Goal: Task Accomplishment & Management: Manage account settings

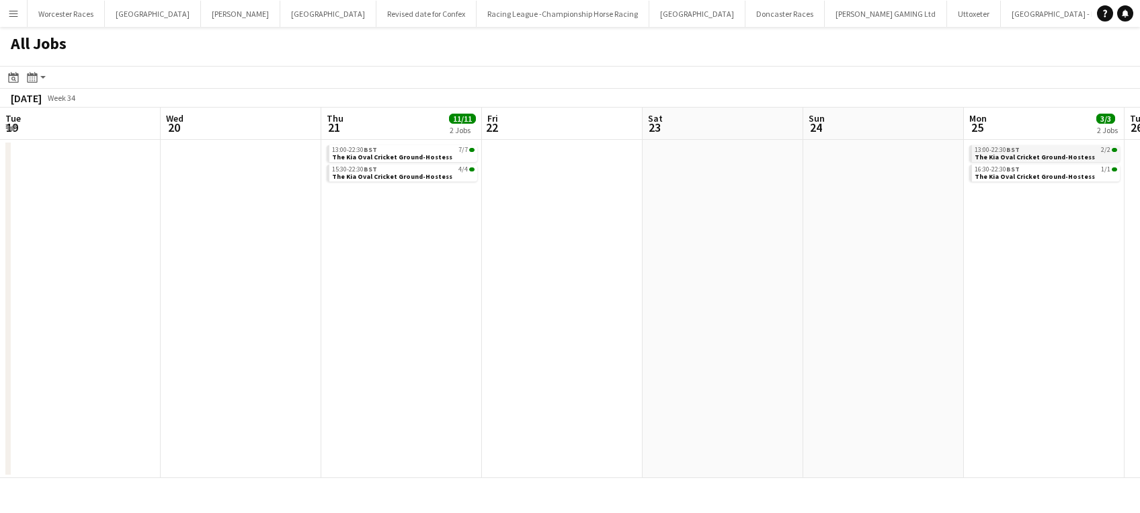
scroll to position [0, 607]
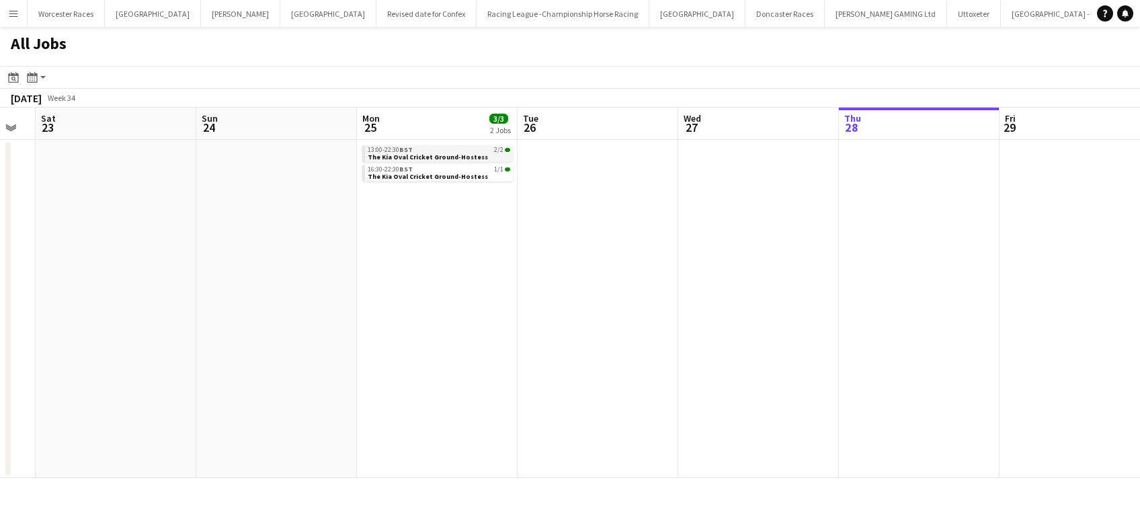
click at [403, 151] on span "BST" at bounding box center [405, 149] width 13 height 9
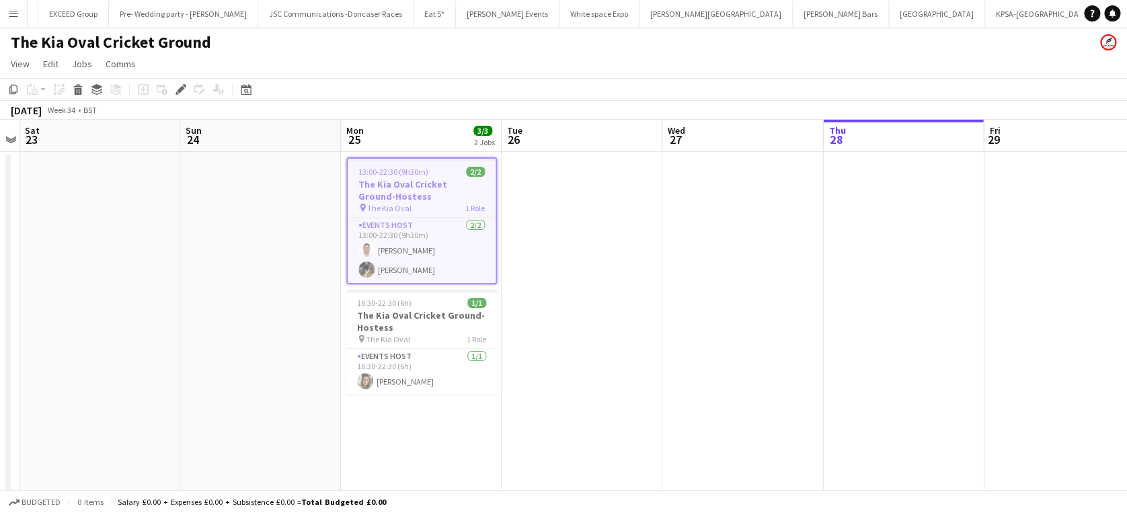
click at [319, 169] on app-date-cell at bounding box center [260, 398] width 161 height 493
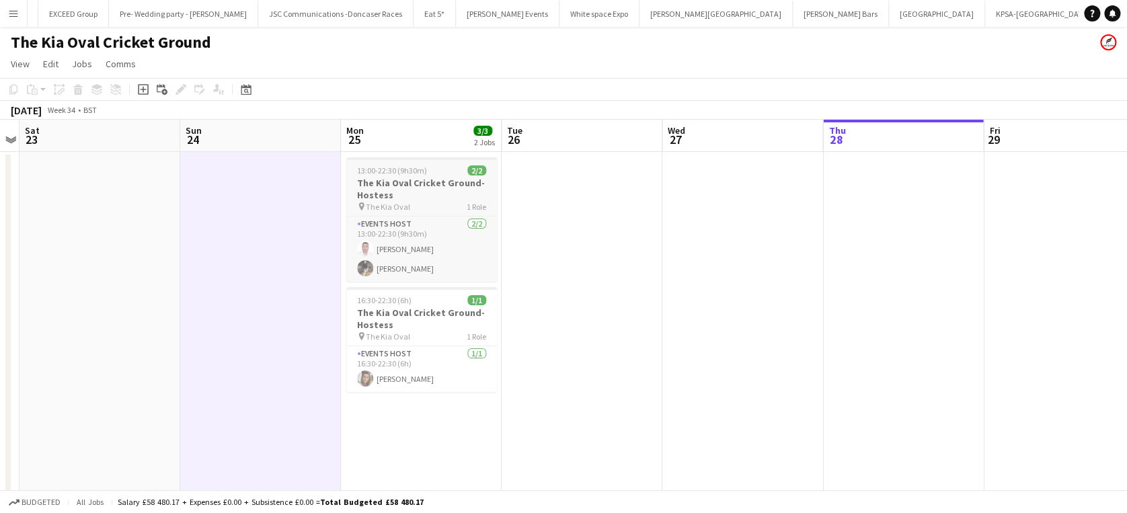
click at [364, 168] on span "13:00-22:30 (9h30m)" at bounding box center [392, 170] width 70 height 10
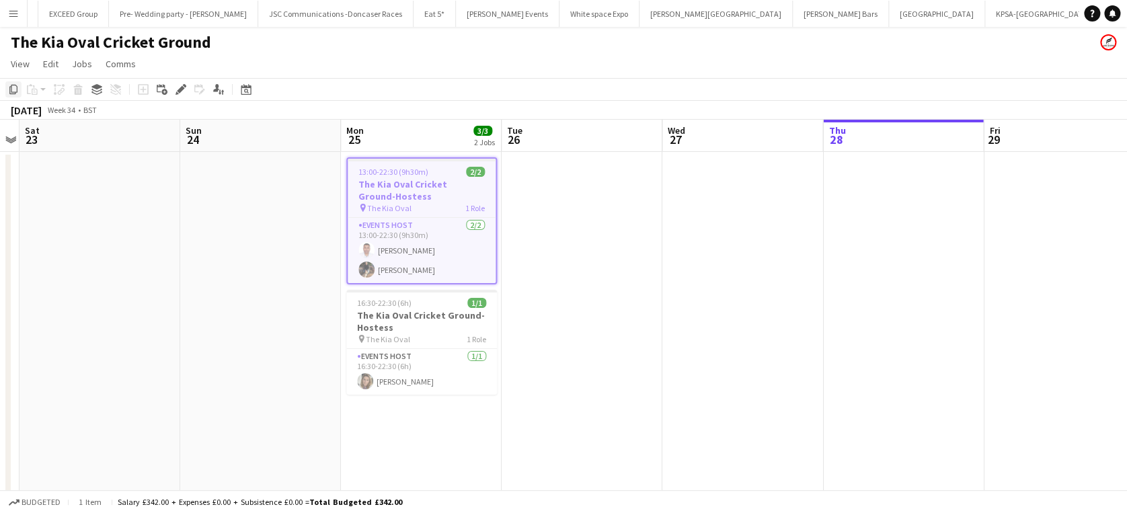
click at [13, 90] on icon "Copy" at bounding box center [13, 89] width 11 height 11
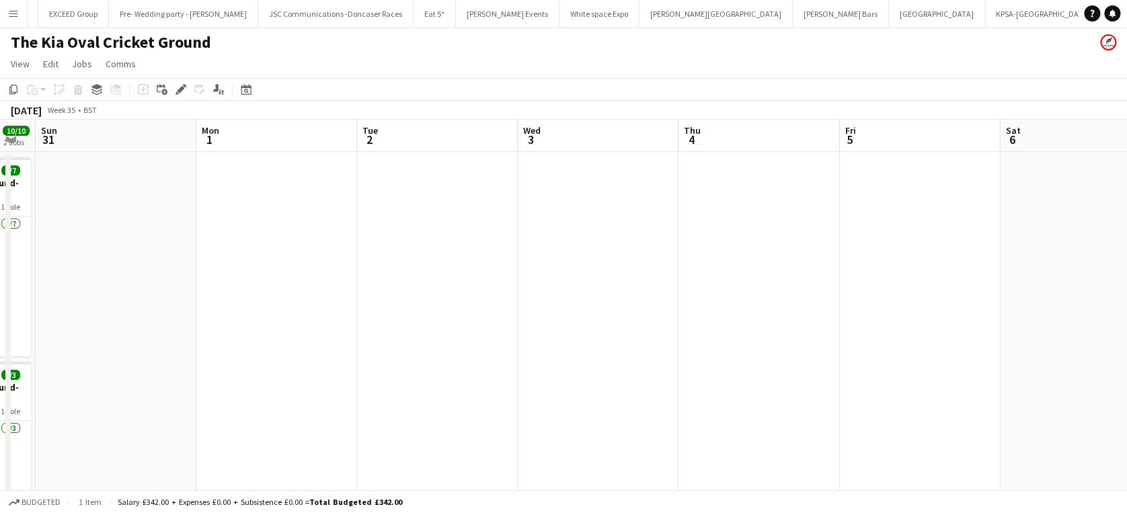
scroll to position [0, 459]
click at [553, 237] on app-date-cell at bounding box center [585, 398] width 161 height 493
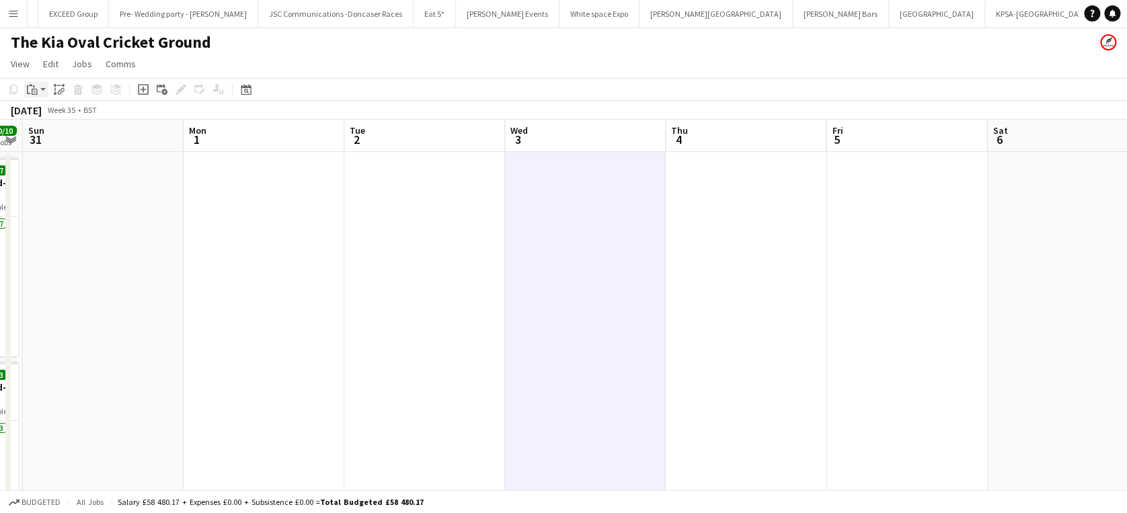
click at [36, 93] on icon "Paste" at bounding box center [32, 89] width 11 height 11
click at [44, 110] on link "Paste Ctrl+V" at bounding box center [99, 115] width 126 height 12
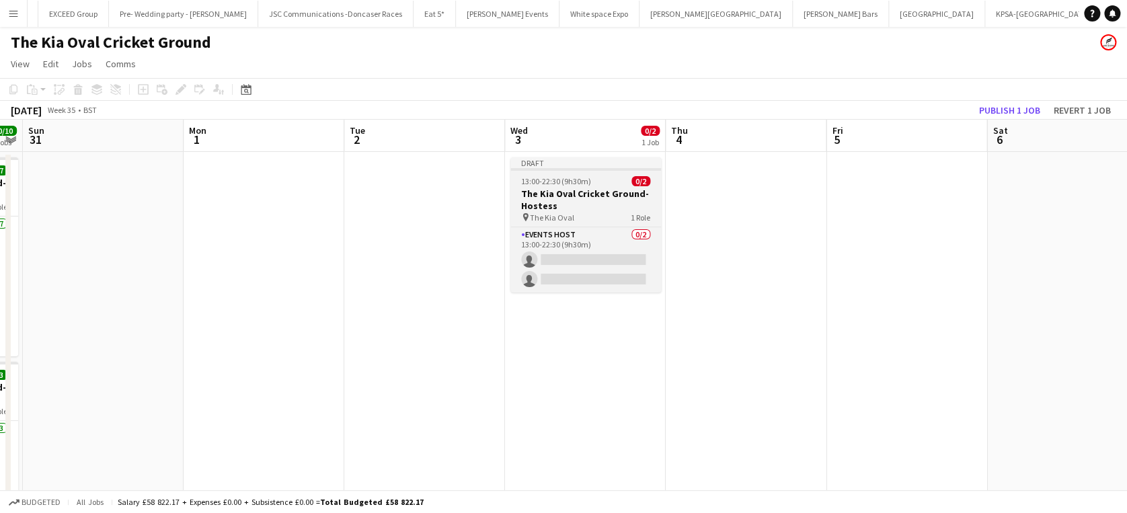
click at [563, 188] on h3 "The Kia Oval Cricket Ground-Hostess" at bounding box center [585, 200] width 151 height 24
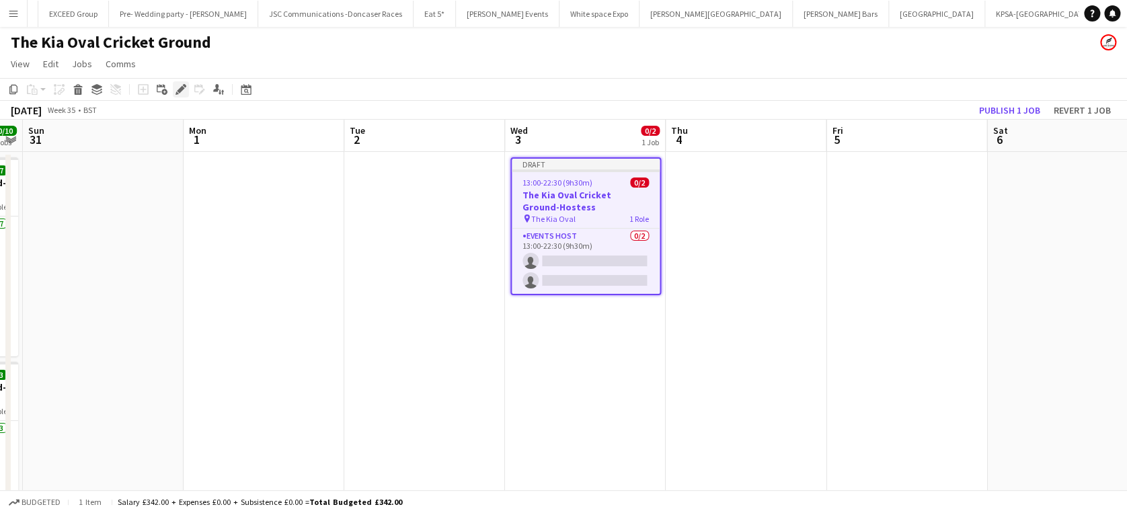
click at [183, 86] on icon "Edit" at bounding box center [180, 89] width 11 height 11
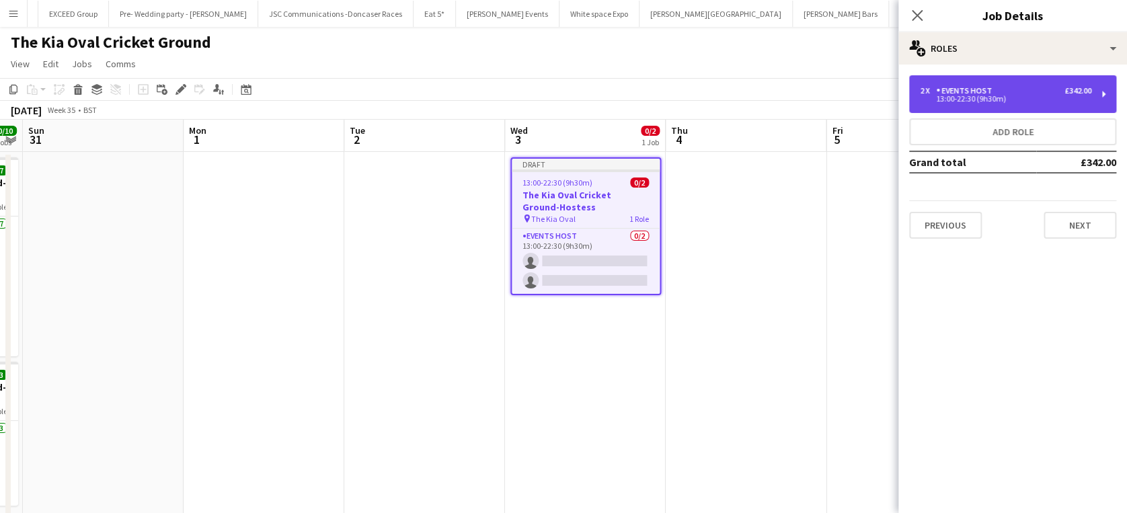
click at [966, 95] on div "Events Host" at bounding box center [966, 90] width 61 height 9
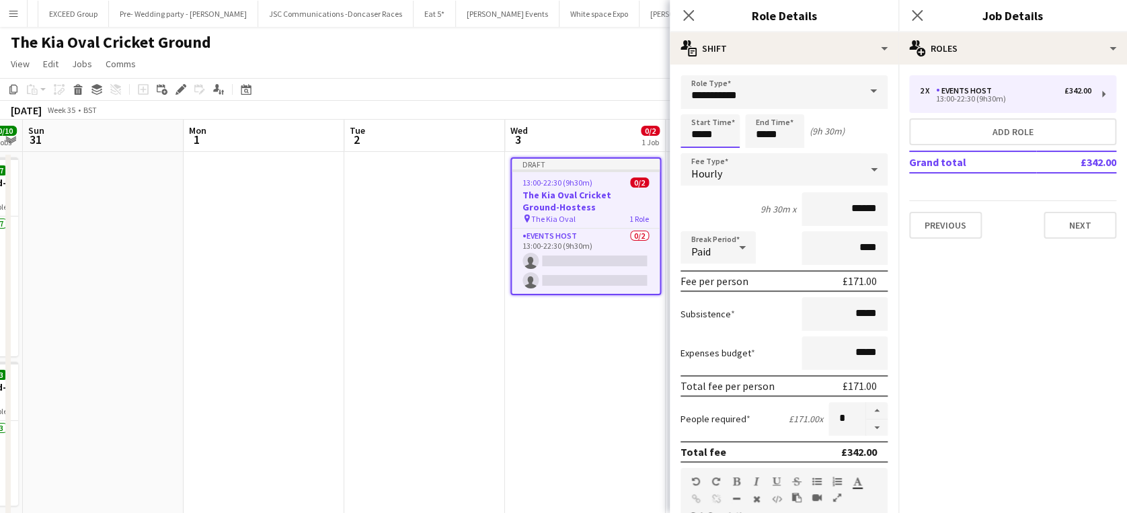
click at [718, 134] on input "*****" at bounding box center [709, 131] width 59 height 34
type input "*****"
click at [781, 127] on input "*****" at bounding box center [774, 131] width 59 height 34
click at [787, 108] on div at bounding box center [787, 107] width 27 height 13
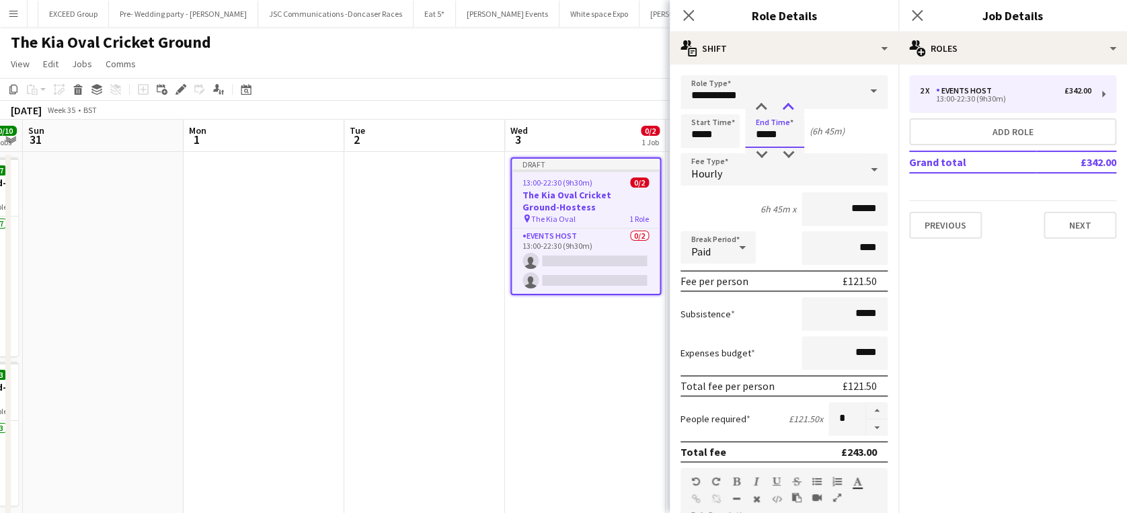
click at [787, 108] on div at bounding box center [787, 107] width 27 height 13
type input "*****"
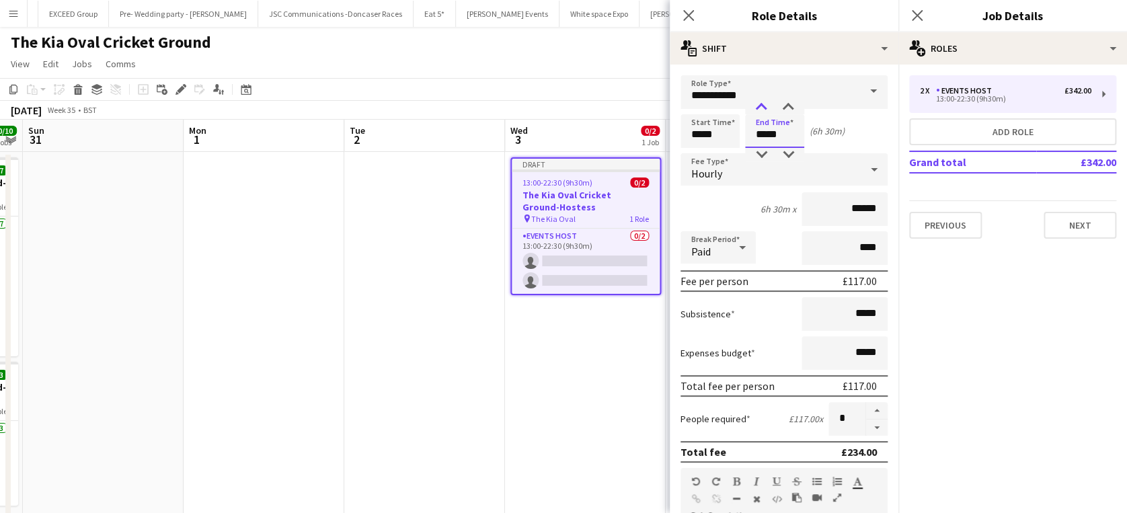
click at [759, 106] on div at bounding box center [761, 107] width 27 height 13
click at [683, 16] on icon "Close pop-in" at bounding box center [688, 15] width 13 height 13
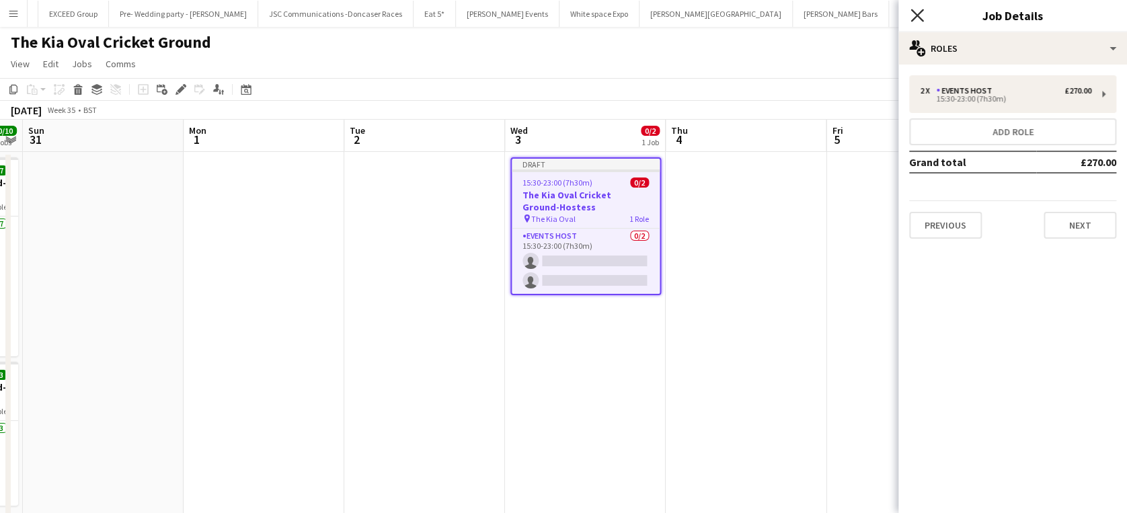
click at [914, 13] on icon "Close pop-in" at bounding box center [916, 15] width 13 height 13
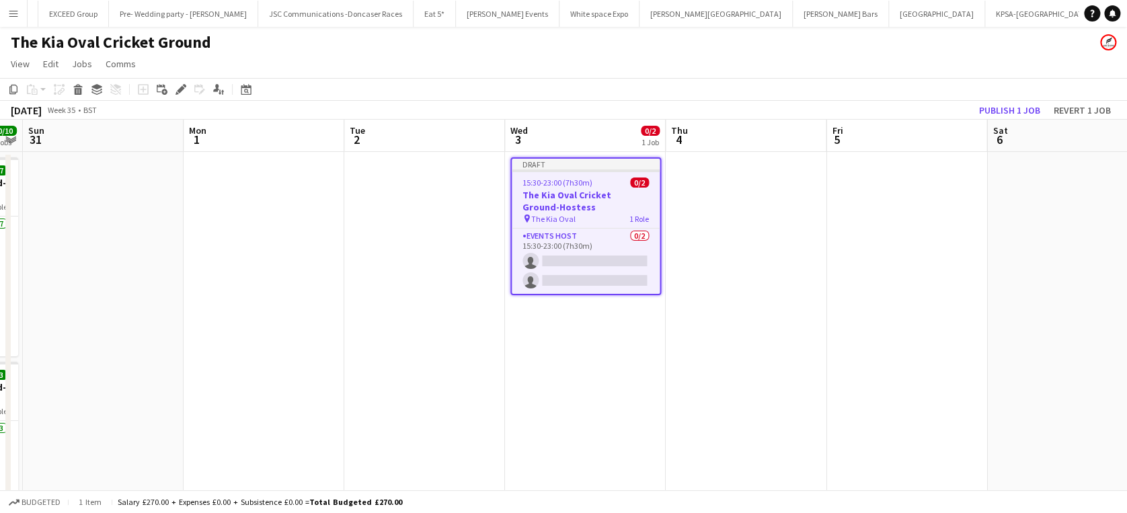
click at [545, 168] on div "Draft" at bounding box center [586, 164] width 148 height 11
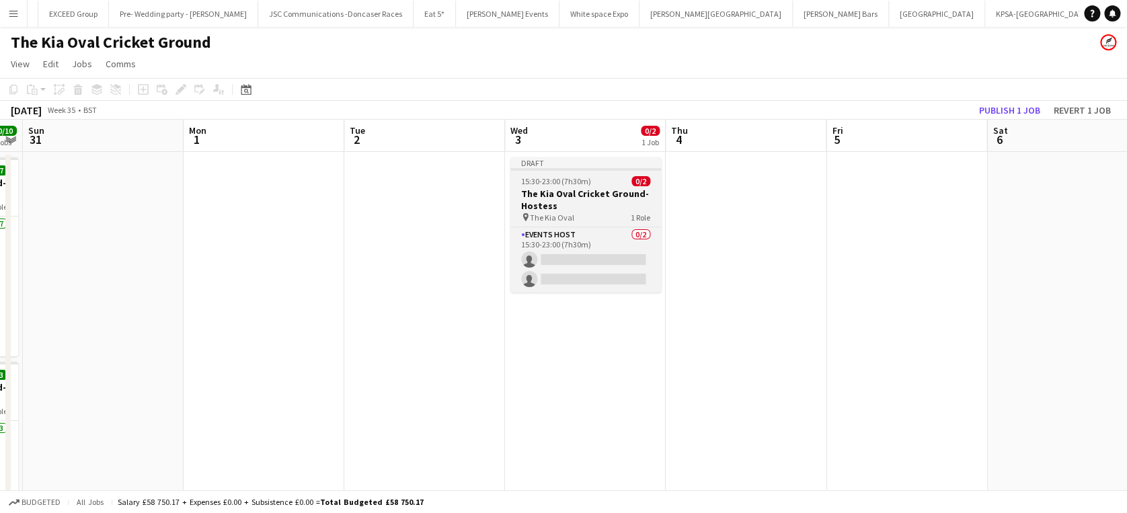
click at [540, 182] on span "15:30-23:00 (7h30m)" at bounding box center [556, 181] width 70 height 10
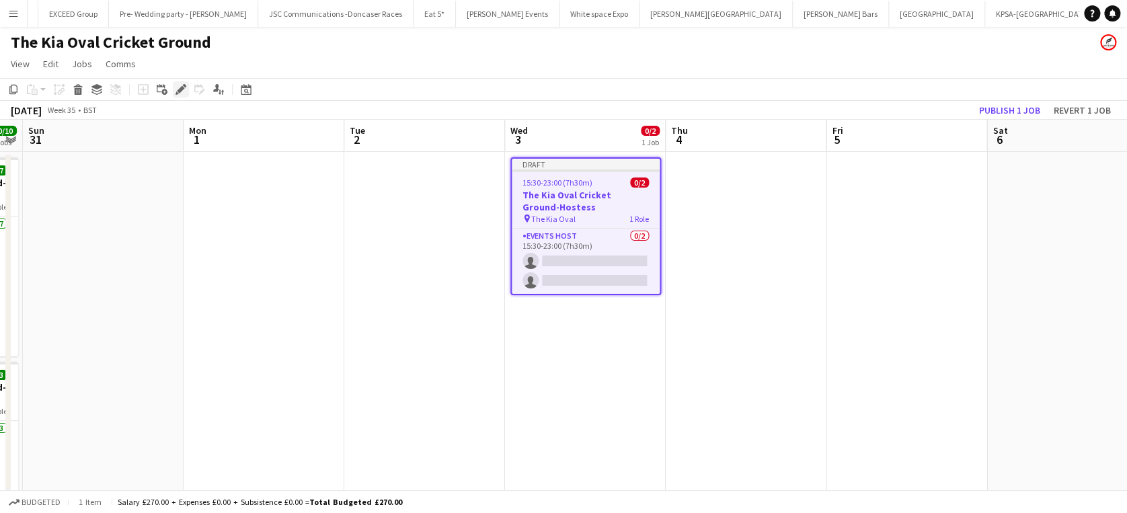
click at [181, 88] on icon at bounding box center [180, 89] width 7 height 7
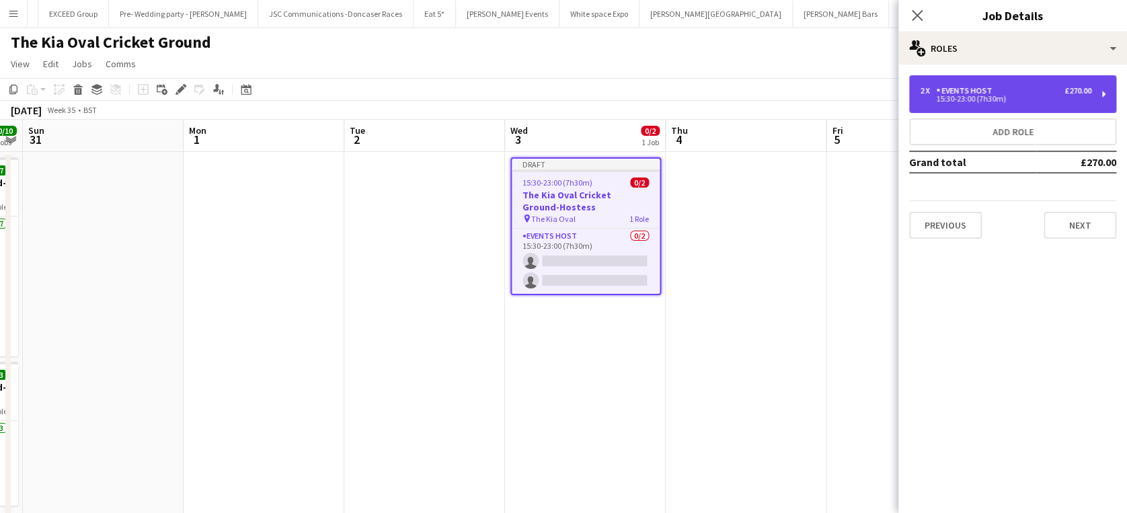
click at [963, 97] on div "15:30-23:00 (7h30m)" at bounding box center [1005, 98] width 171 height 7
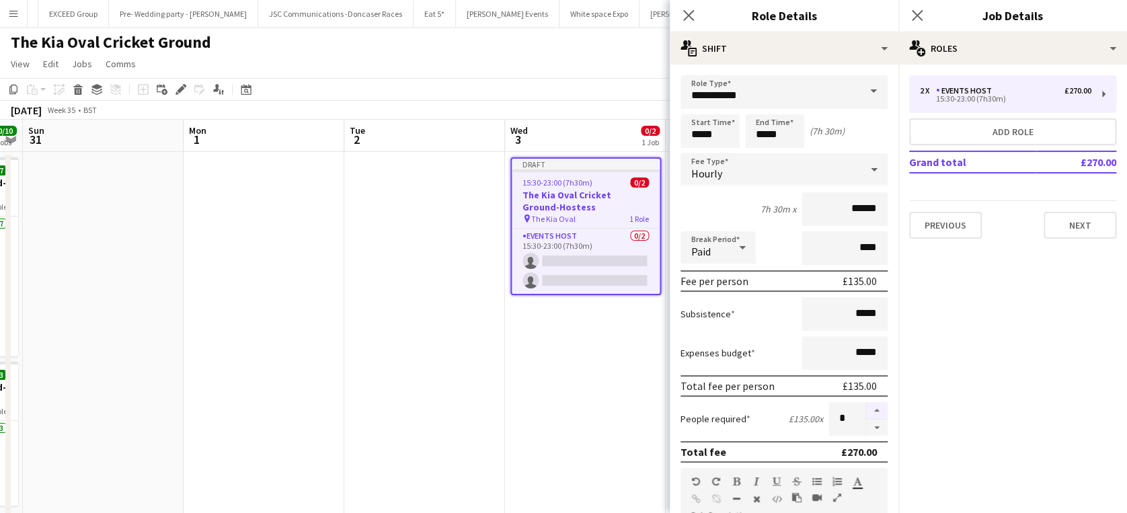
click at [866, 403] on button "button" at bounding box center [877, 410] width 22 height 17
type input "*"
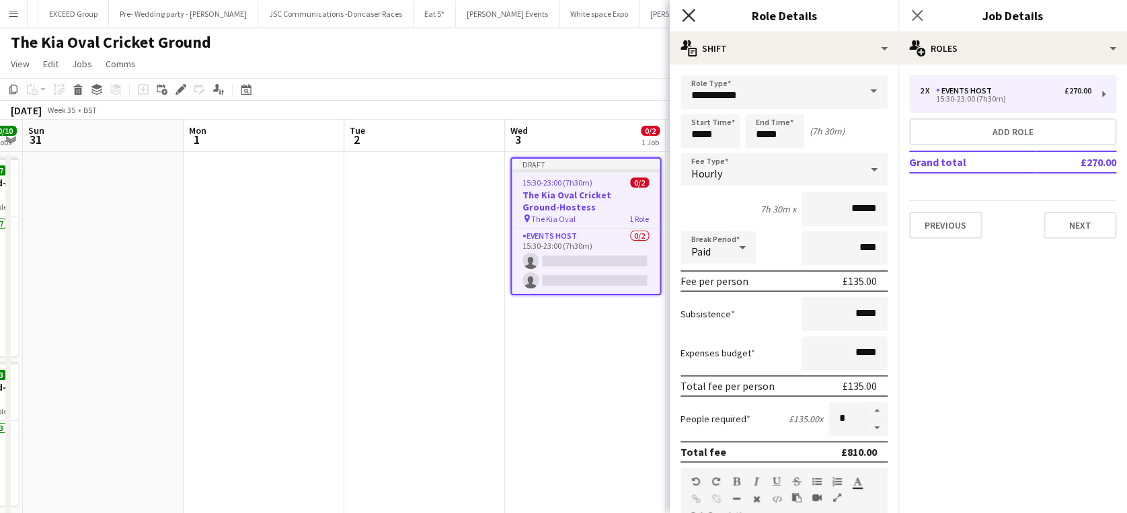
click at [691, 13] on icon at bounding box center [688, 15] width 13 height 13
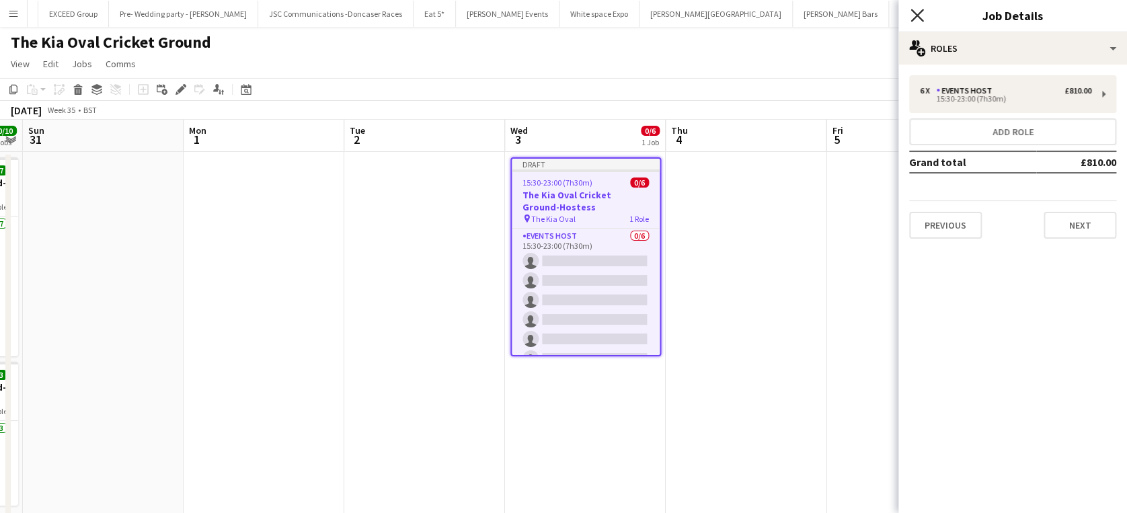
click at [914, 17] on icon at bounding box center [916, 15] width 13 height 13
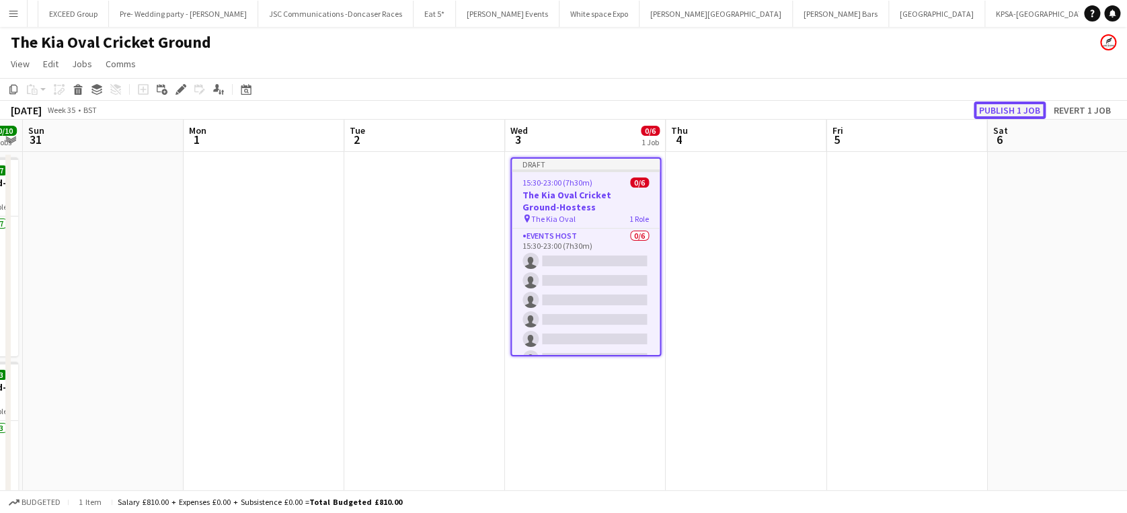
click at [1003, 108] on button "Publish 1 job" at bounding box center [1009, 110] width 72 height 17
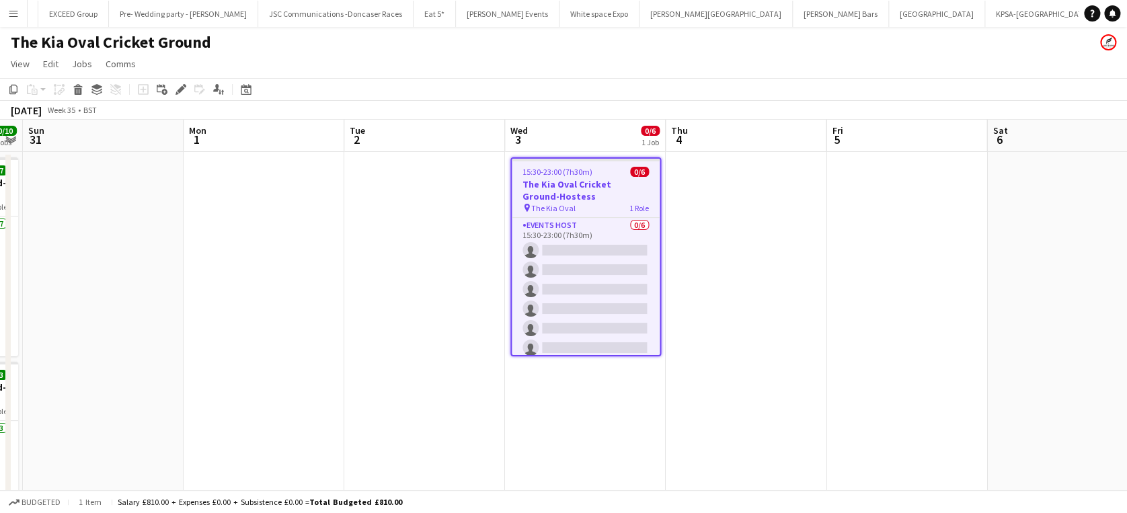
click at [466, 234] on app-date-cell at bounding box center [424, 398] width 161 height 493
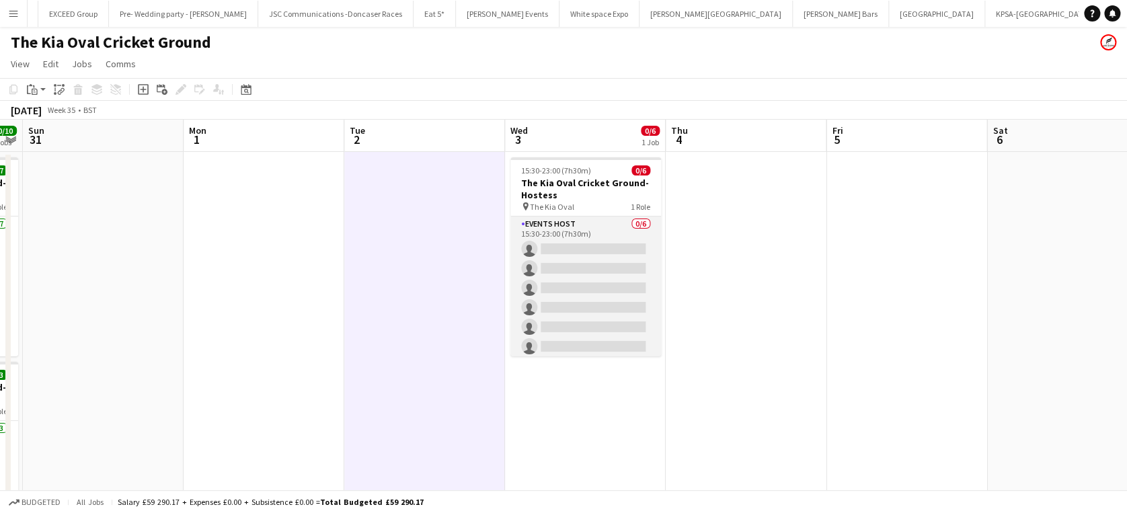
click at [573, 245] on app-card-role "Events Host 0/6 15:30-23:00 (7h30m) single-neutral-actions single-neutral-actio…" at bounding box center [585, 287] width 151 height 143
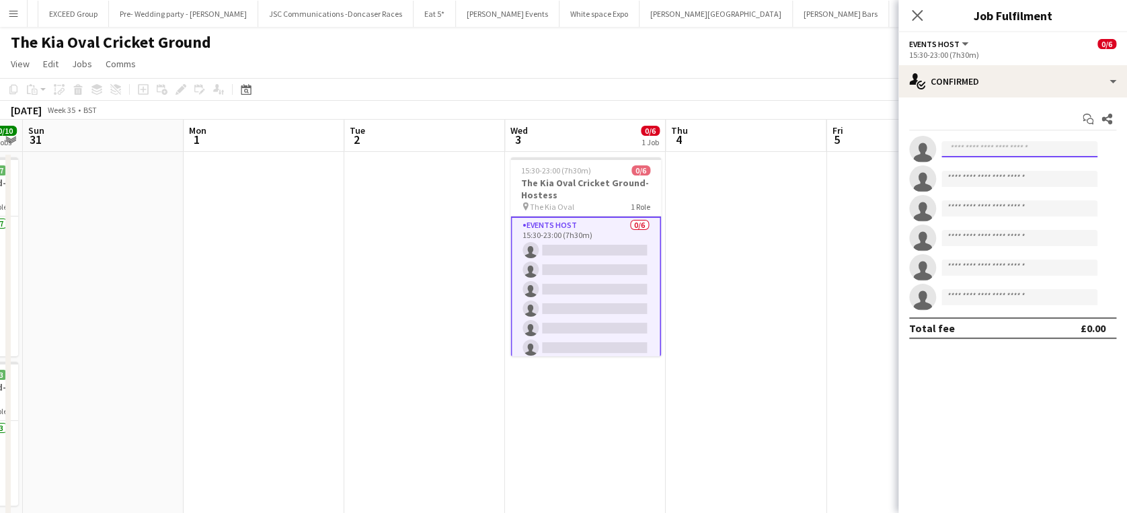
click at [974, 151] on input at bounding box center [1019, 149] width 156 height 16
type input "*"
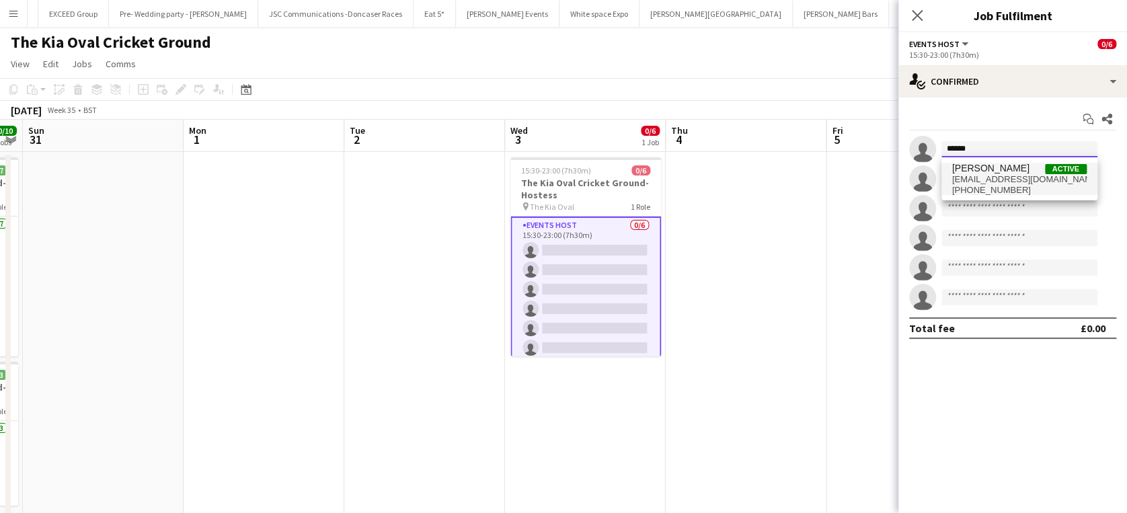
type input "******"
click at [985, 169] on span "[PERSON_NAME]" at bounding box center [990, 168] width 77 height 11
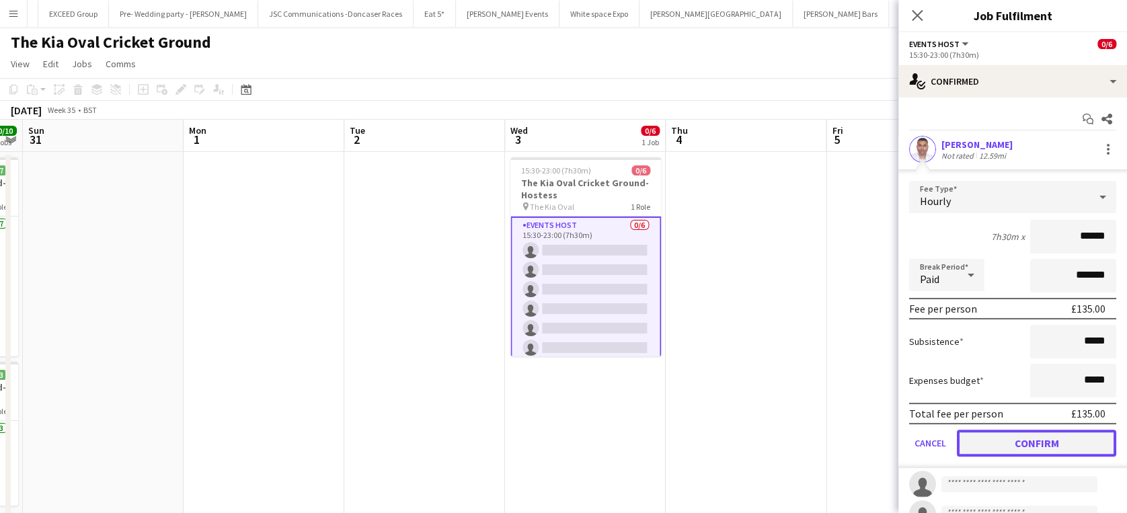
click at [1027, 439] on button "Confirm" at bounding box center [1036, 443] width 159 height 27
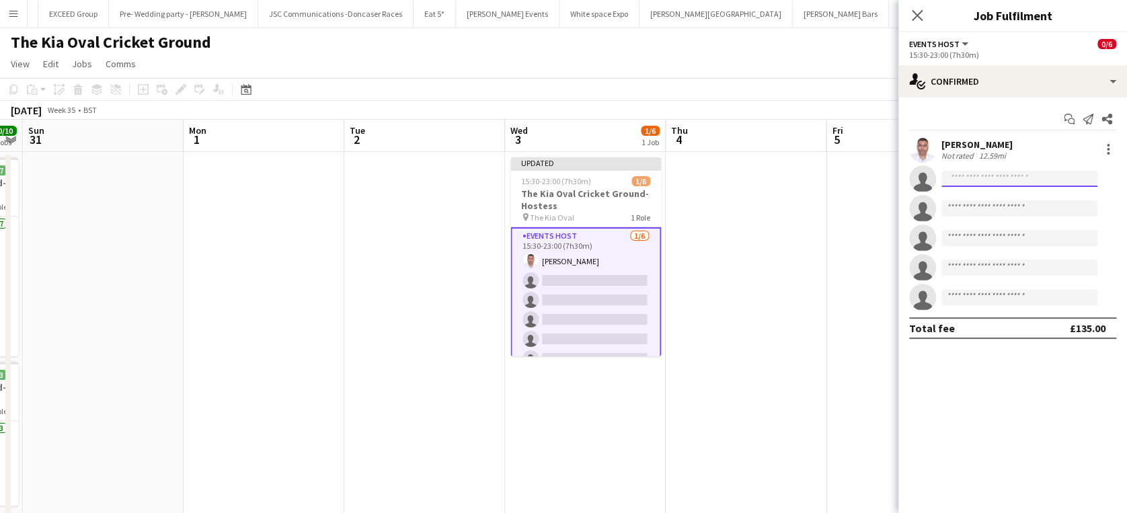
click at [977, 183] on input at bounding box center [1019, 179] width 156 height 16
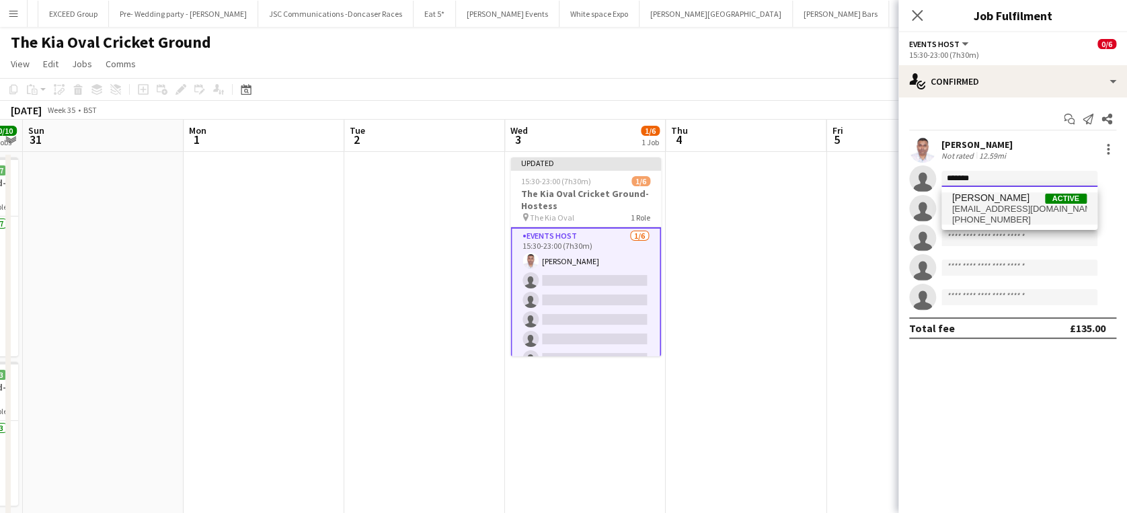
type input "*******"
click at [985, 206] on span "clodaghbrown3@gmail.com" at bounding box center [1019, 209] width 134 height 11
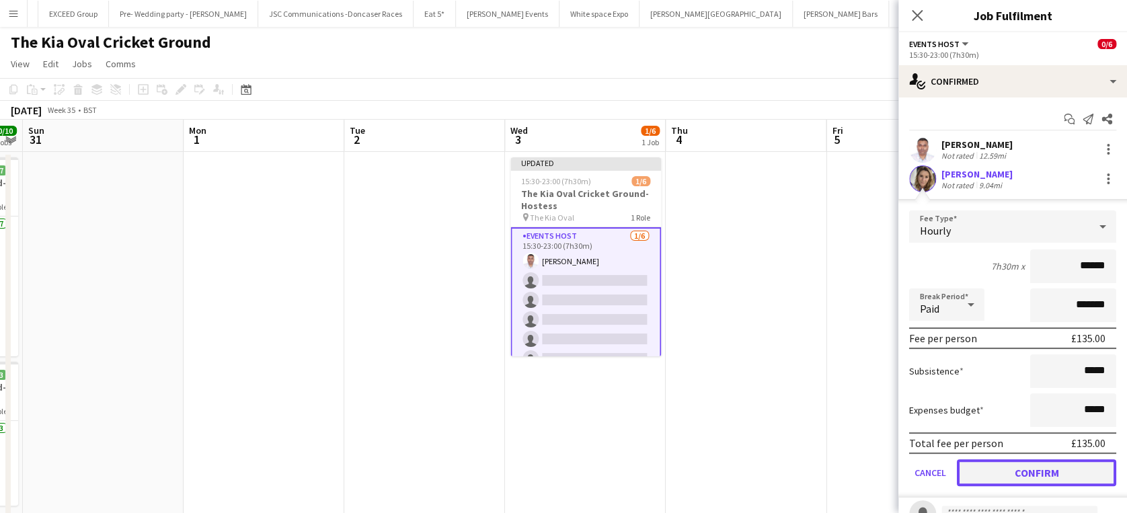
click at [1028, 472] on button "Confirm" at bounding box center [1036, 472] width 159 height 27
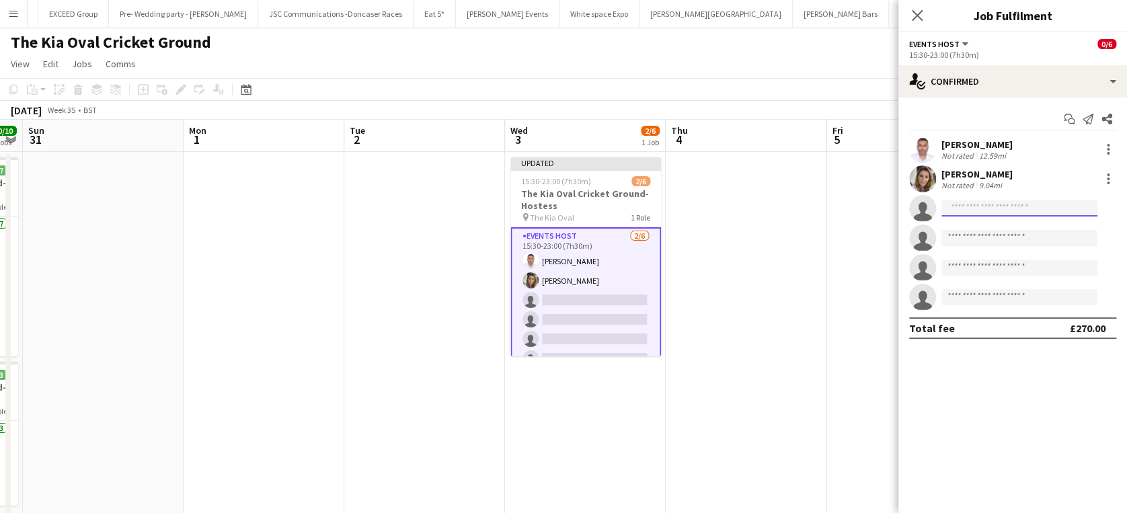
click at [976, 208] on input at bounding box center [1019, 208] width 156 height 16
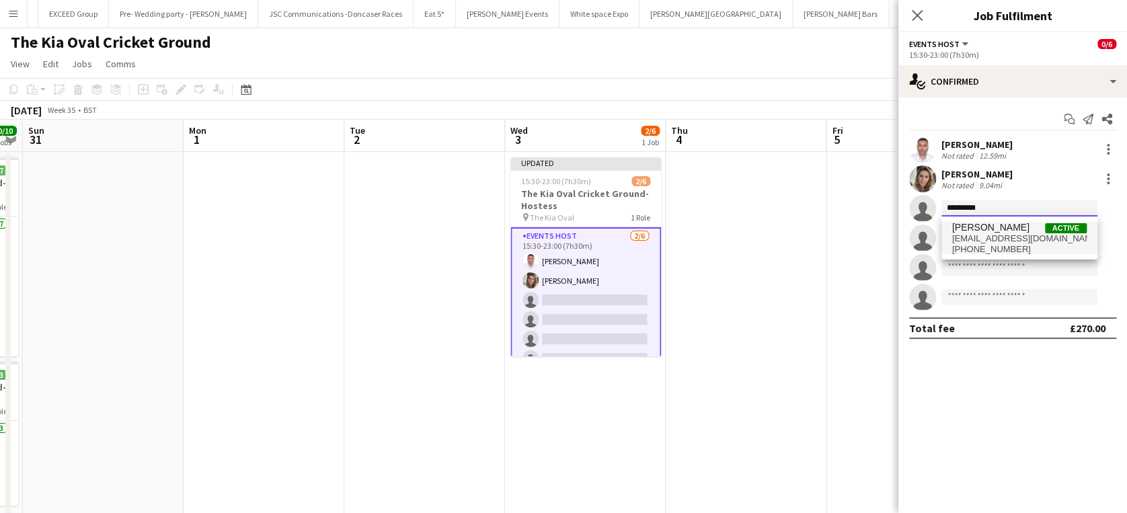
type input "*********"
click at [995, 237] on span "karen_stevens_55@hotmail.com" at bounding box center [1019, 238] width 134 height 11
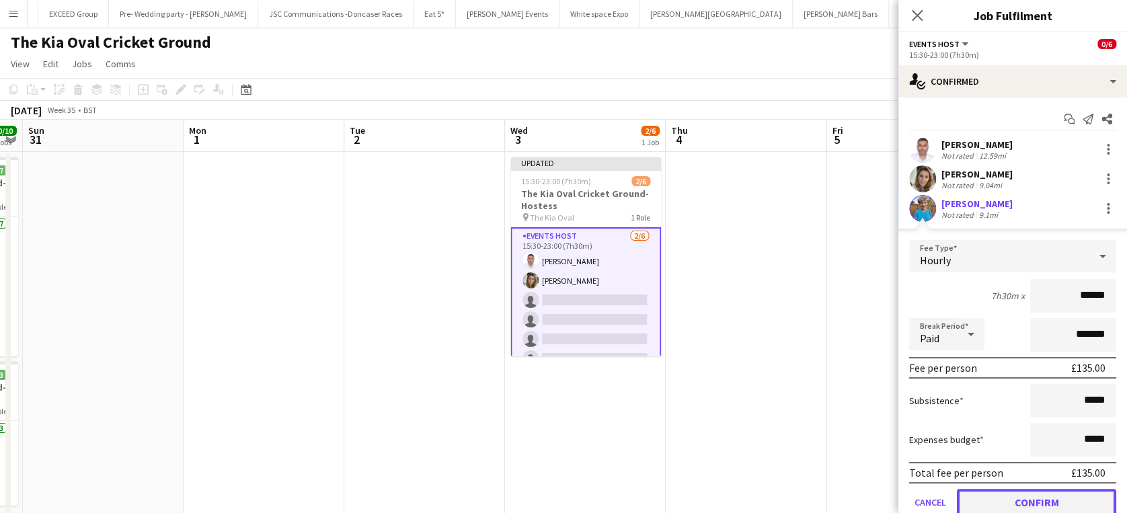
click at [1017, 496] on button "Confirm" at bounding box center [1036, 502] width 159 height 27
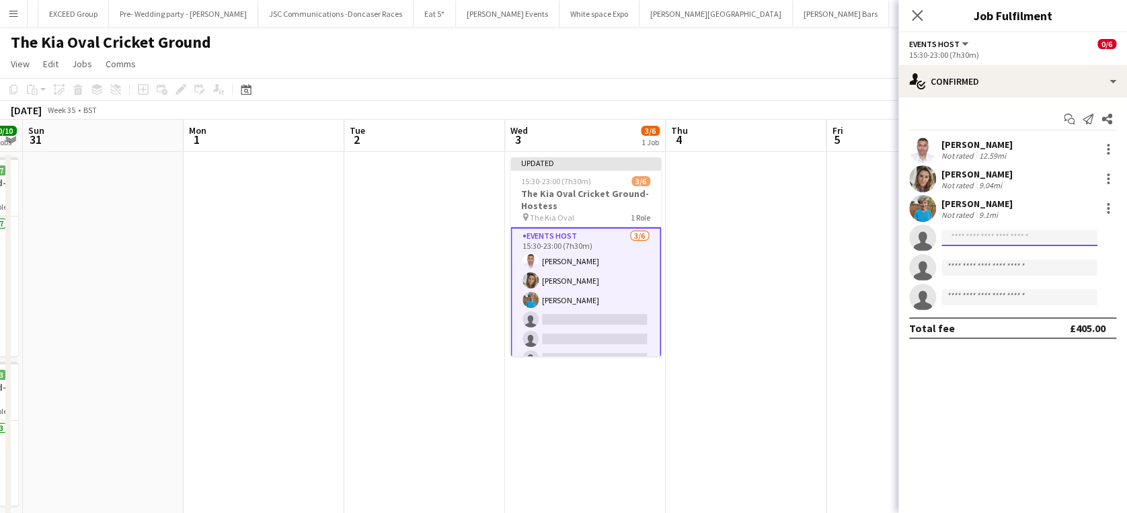
click at [970, 235] on input at bounding box center [1019, 238] width 156 height 16
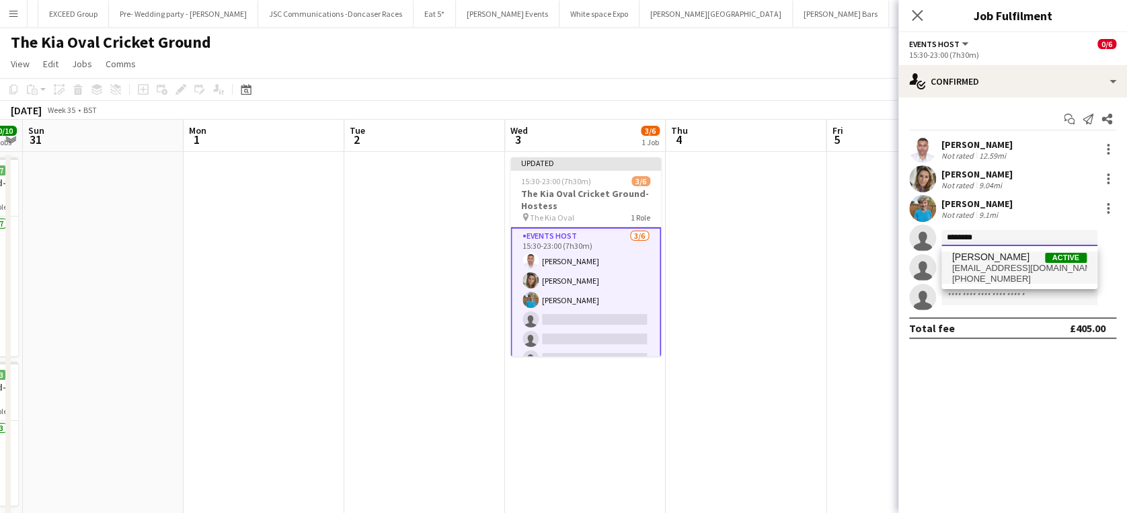
type input "********"
click at [989, 257] on span "[PERSON_NAME]" at bounding box center [990, 256] width 77 height 11
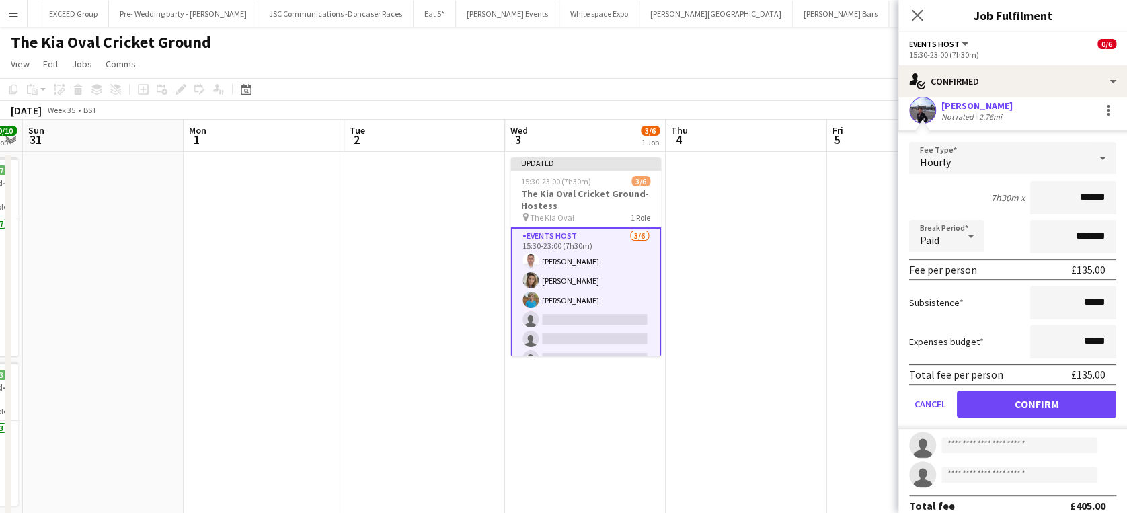
scroll to position [129, 0]
click at [1018, 398] on button "Confirm" at bounding box center [1036, 402] width 159 height 27
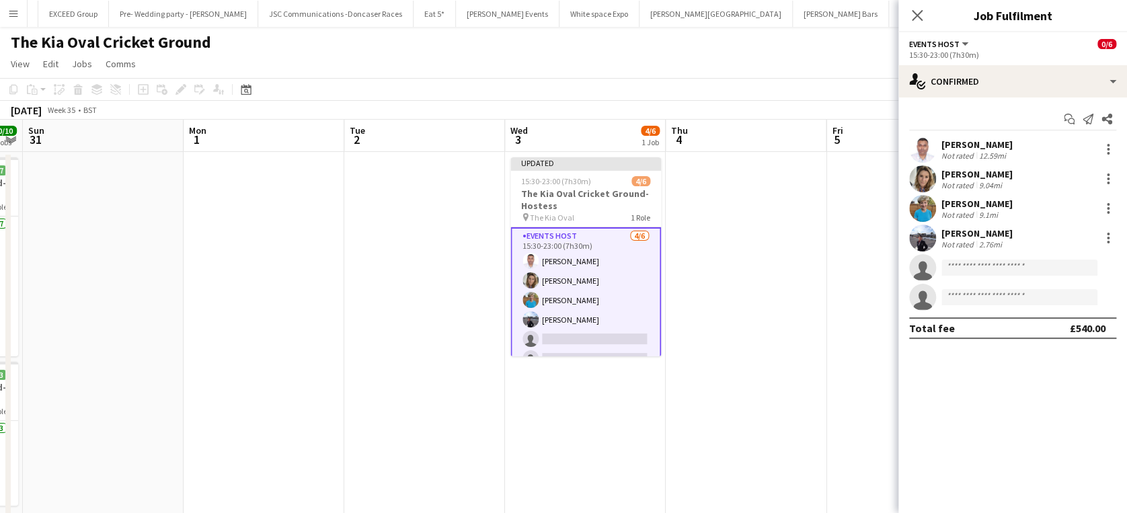
scroll to position [0, 0]
click at [967, 271] on input at bounding box center [1019, 268] width 156 height 16
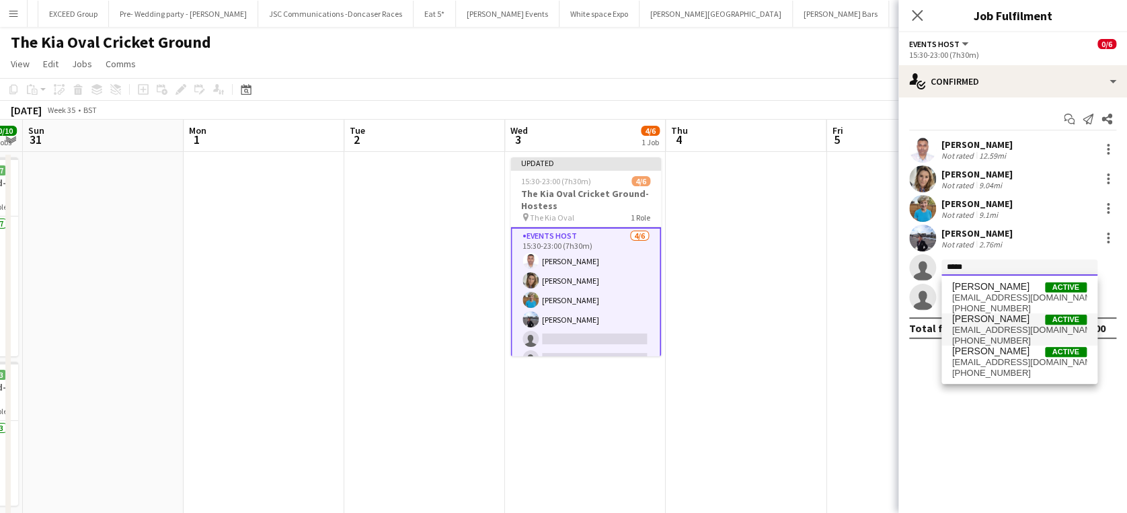
type input "****"
click at [986, 326] on span "lpeinterpreter@yahoo.com" at bounding box center [1019, 330] width 134 height 11
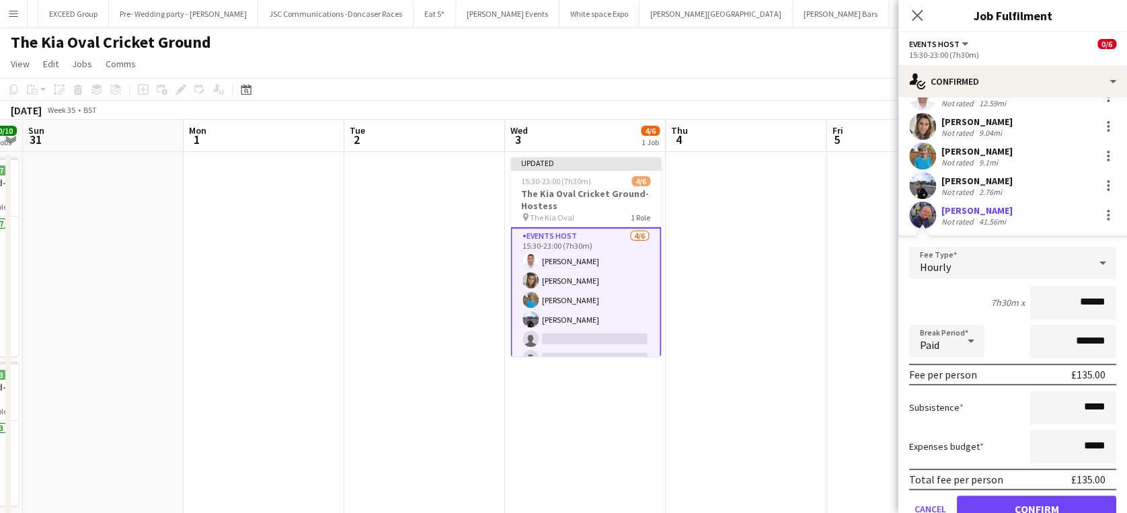
scroll to position [54, 0]
click at [1053, 500] on button "Confirm" at bounding box center [1036, 507] width 159 height 27
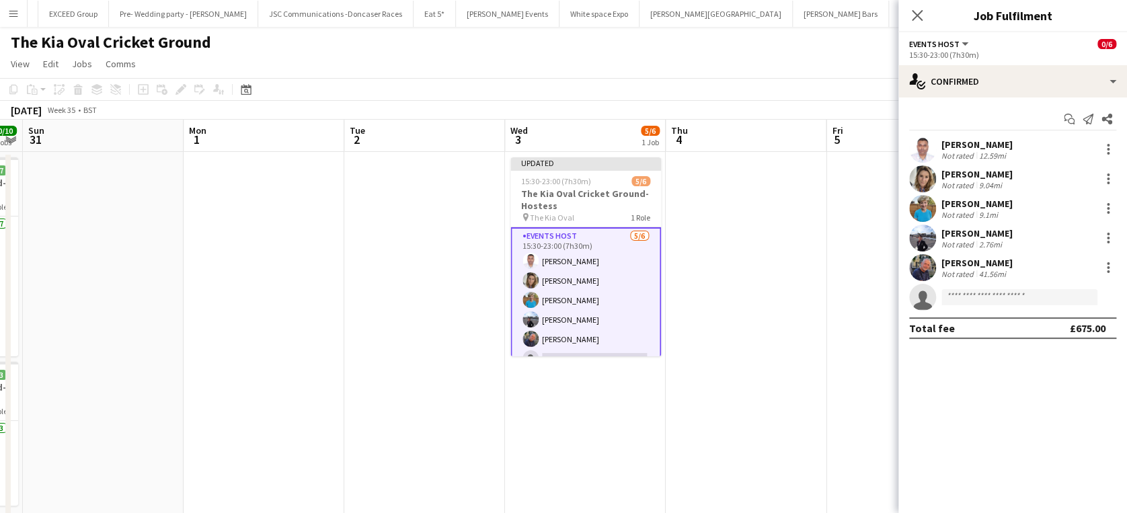
scroll to position [0, 0]
click at [915, 16] on icon at bounding box center [916, 15] width 13 height 13
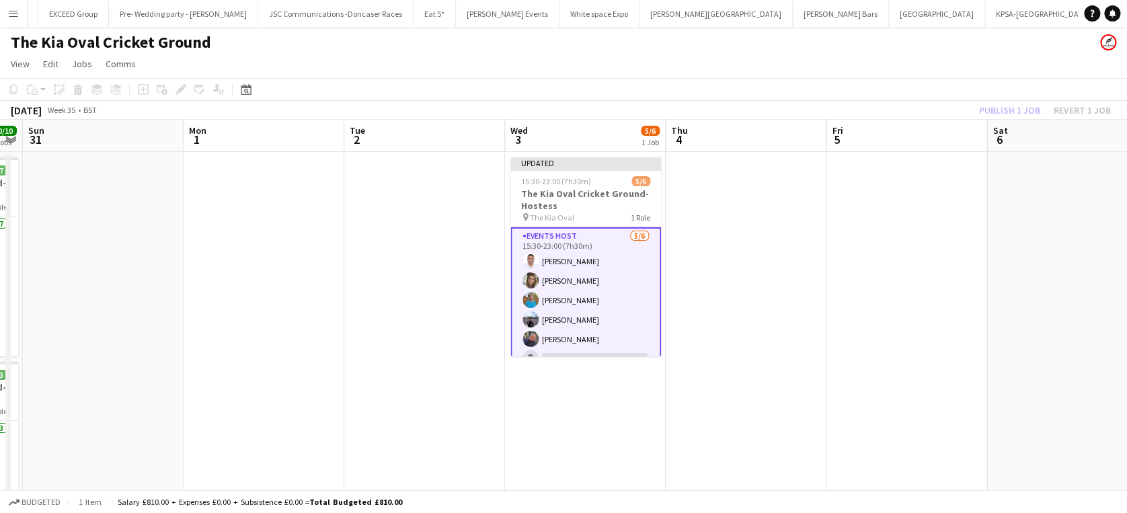
click at [1000, 107] on div "Publish 1 job Revert 1 job" at bounding box center [1045, 110] width 164 height 17
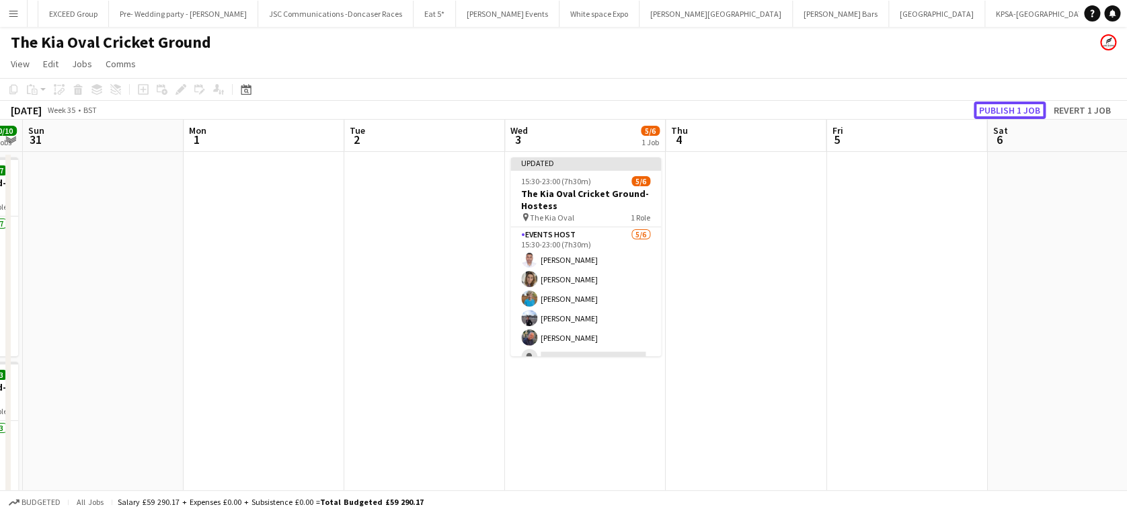
click at [1000, 107] on button "Publish 1 job" at bounding box center [1009, 110] width 72 height 17
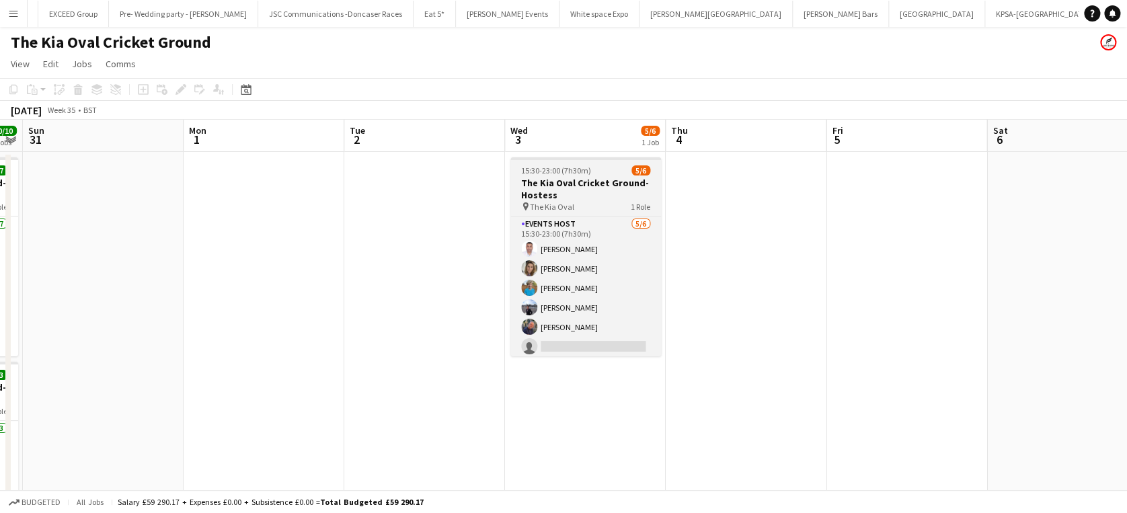
click at [543, 172] on span "15:30-23:00 (7h30m)" at bounding box center [556, 170] width 70 height 10
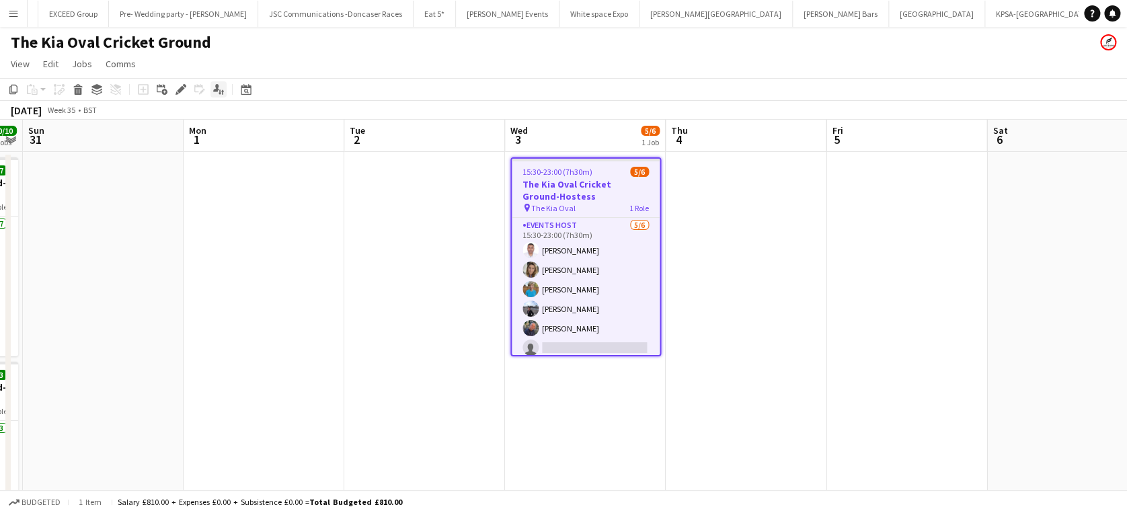
click at [213, 90] on icon "Applicants" at bounding box center [218, 89] width 11 height 11
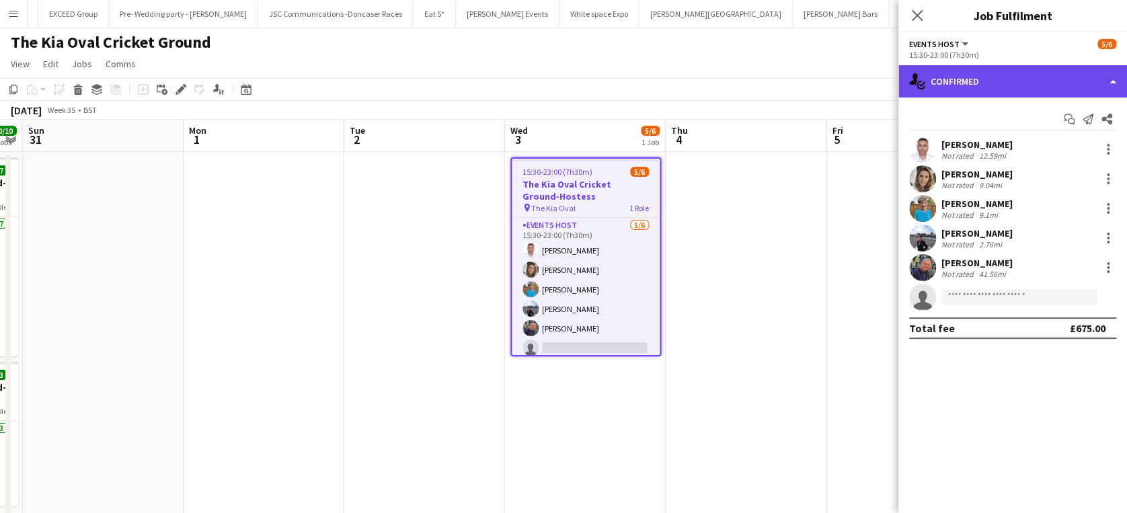
click at [1065, 85] on div "single-neutral-actions-check-2 Confirmed" at bounding box center [1012, 81] width 229 height 32
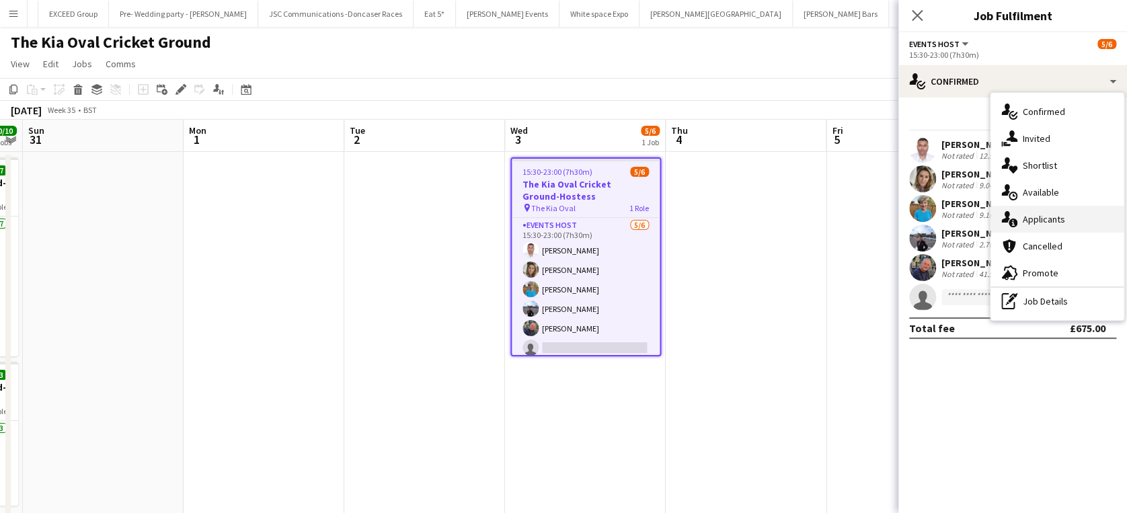
click at [1070, 216] on div "single-neutral-actions-information Applicants" at bounding box center [1056, 219] width 133 height 27
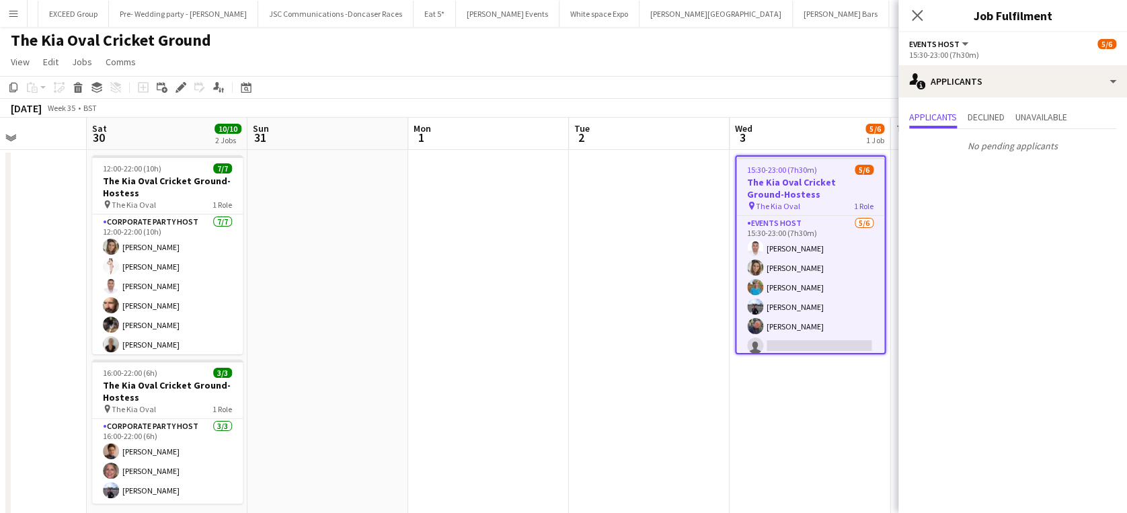
scroll to position [0, 410]
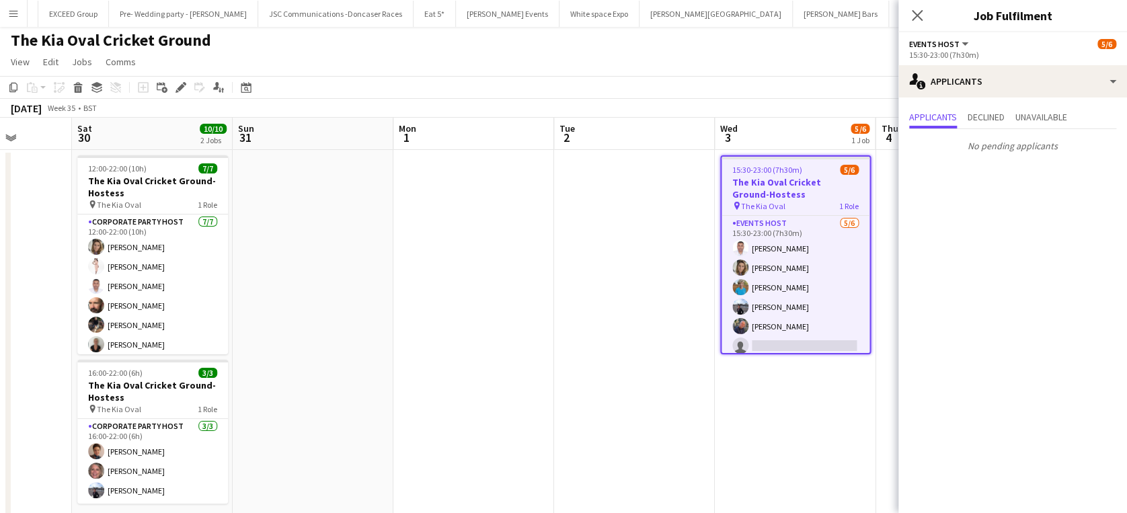
click at [17, 11] on app-icon "Menu" at bounding box center [13, 13] width 11 height 11
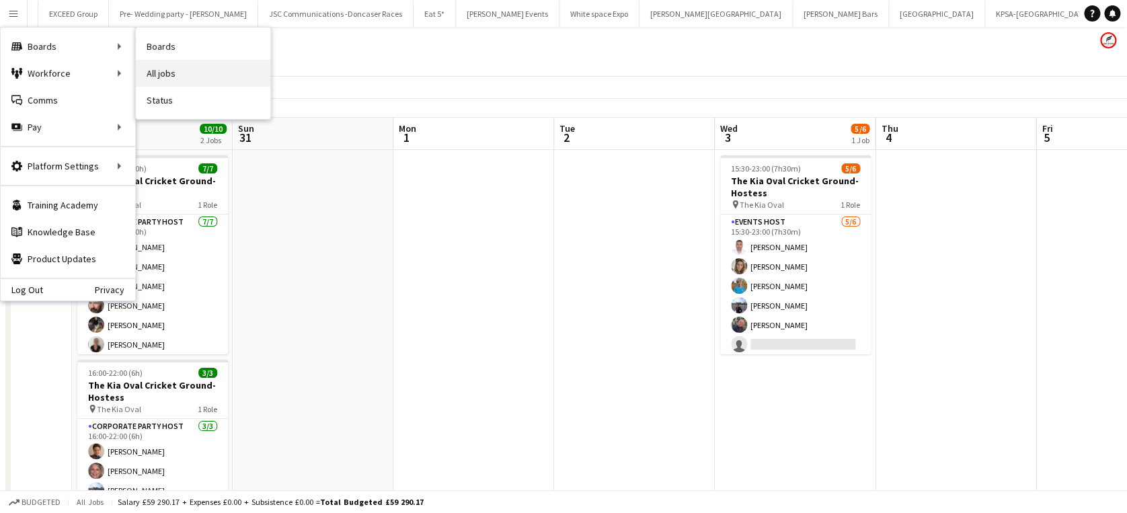
click at [162, 66] on link "All jobs" at bounding box center [203, 73] width 134 height 27
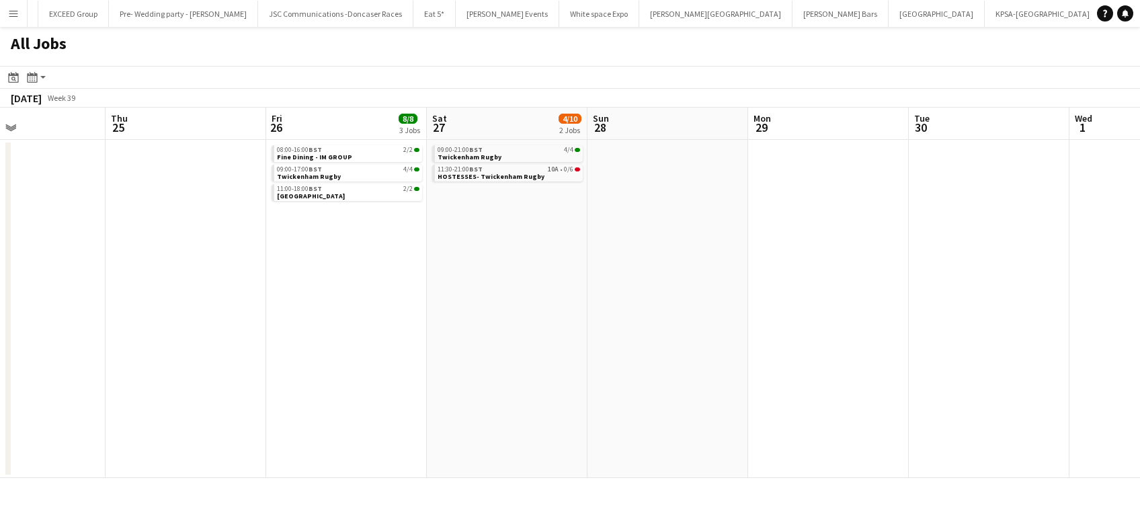
scroll to position [0, 376]
click at [350, 157] on link "08:00-16:00 BST 2/2 Fine Dining - IM GROUP" at bounding box center [349, 152] width 143 height 15
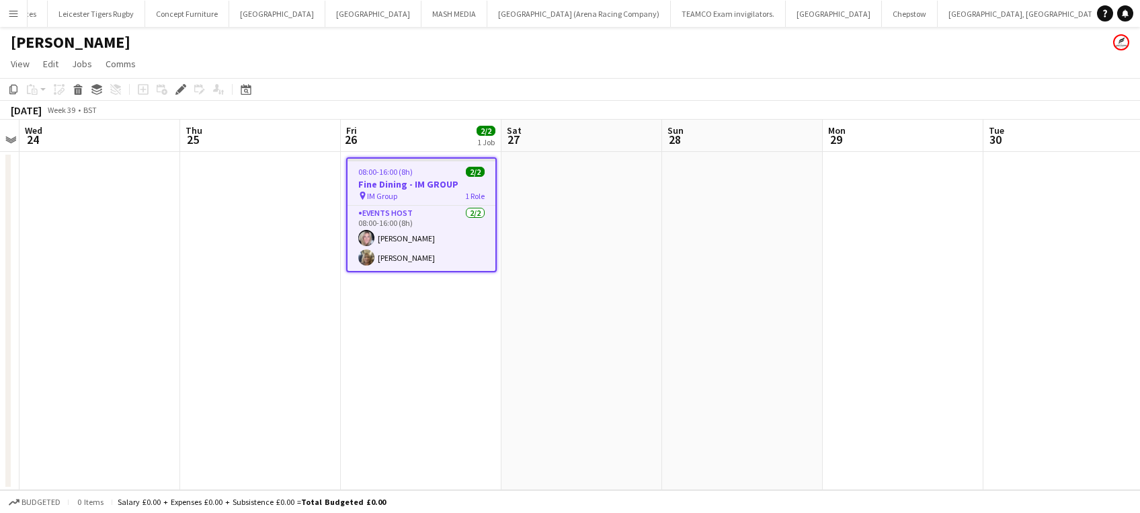
click at [16, 13] on app-icon "Menu" at bounding box center [13, 13] width 11 height 11
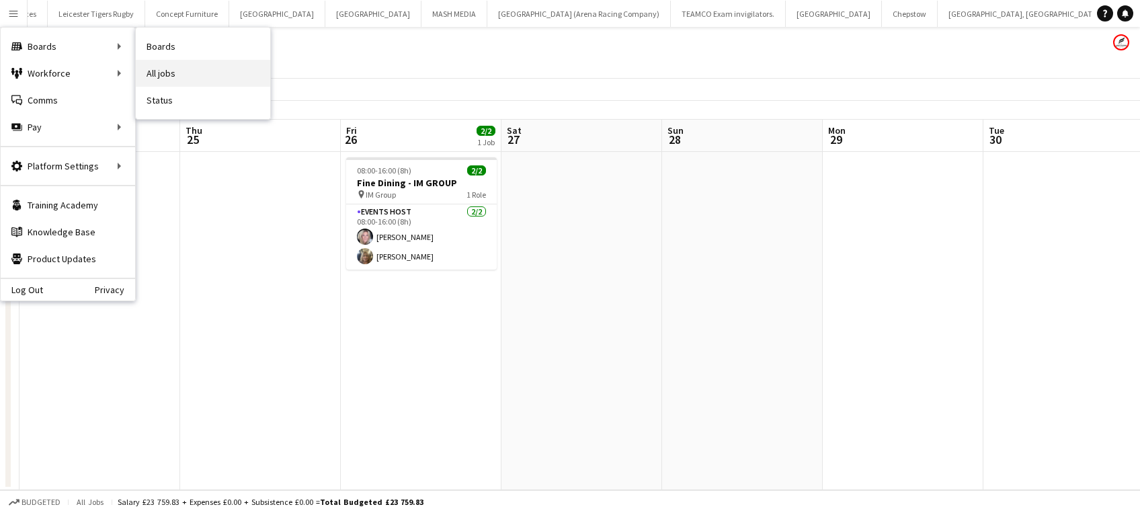
click at [169, 70] on link "All jobs" at bounding box center [203, 73] width 134 height 27
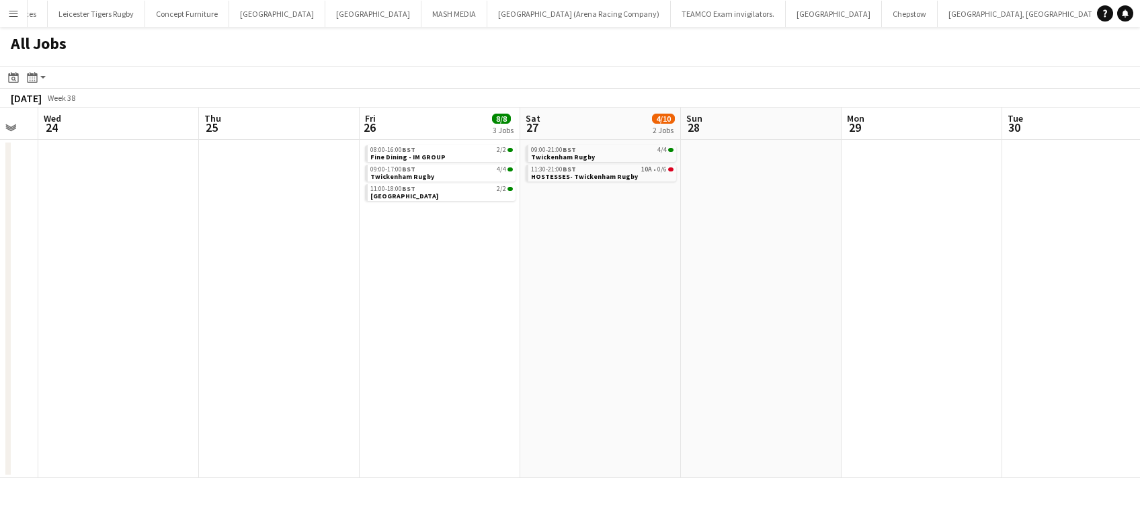
scroll to position [0, 613]
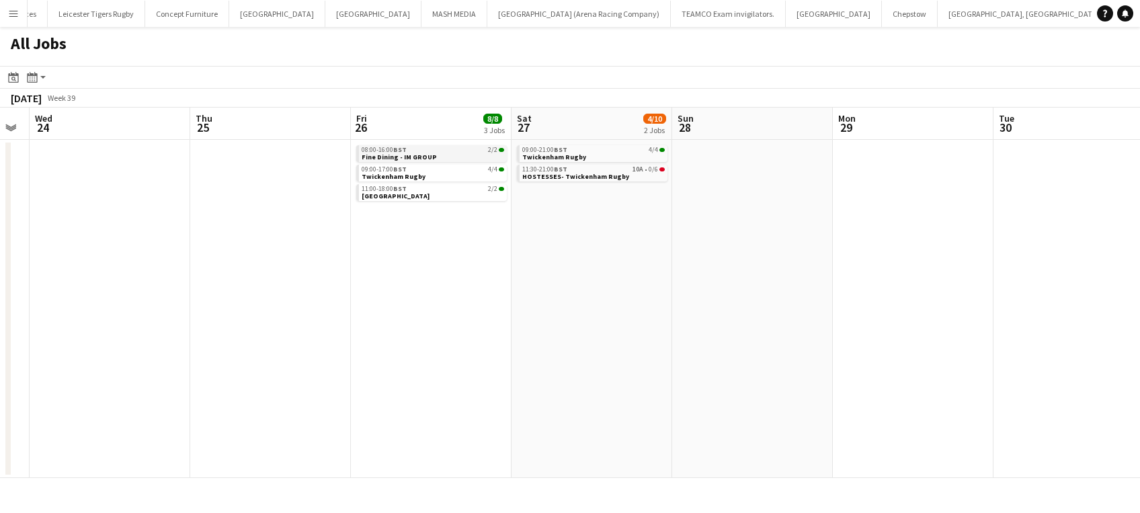
click at [424, 153] on span "Fine Dining - IM GROUP" at bounding box center [399, 157] width 75 height 9
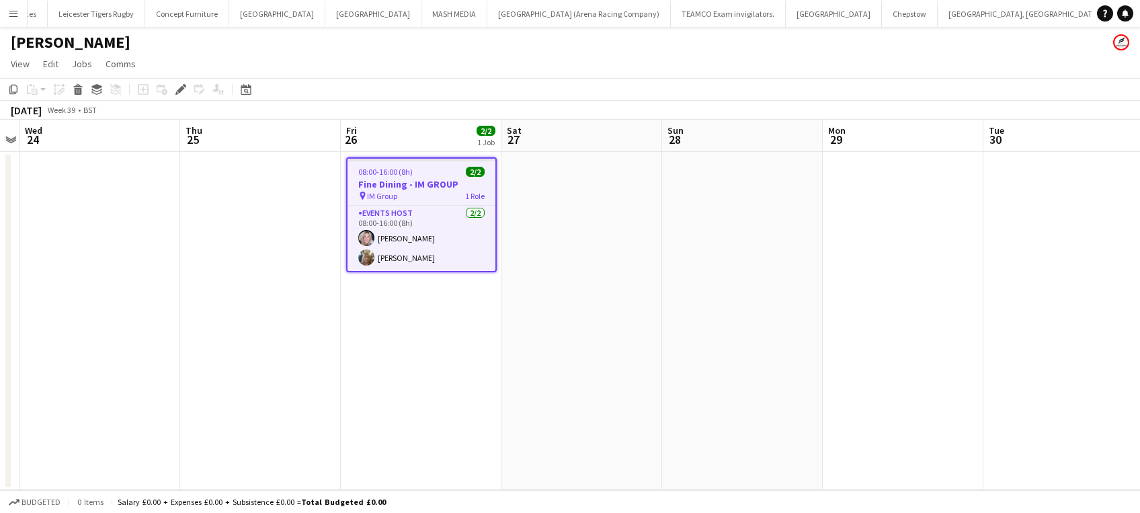
click at [14, 15] on app-icon "Menu" at bounding box center [13, 13] width 11 height 11
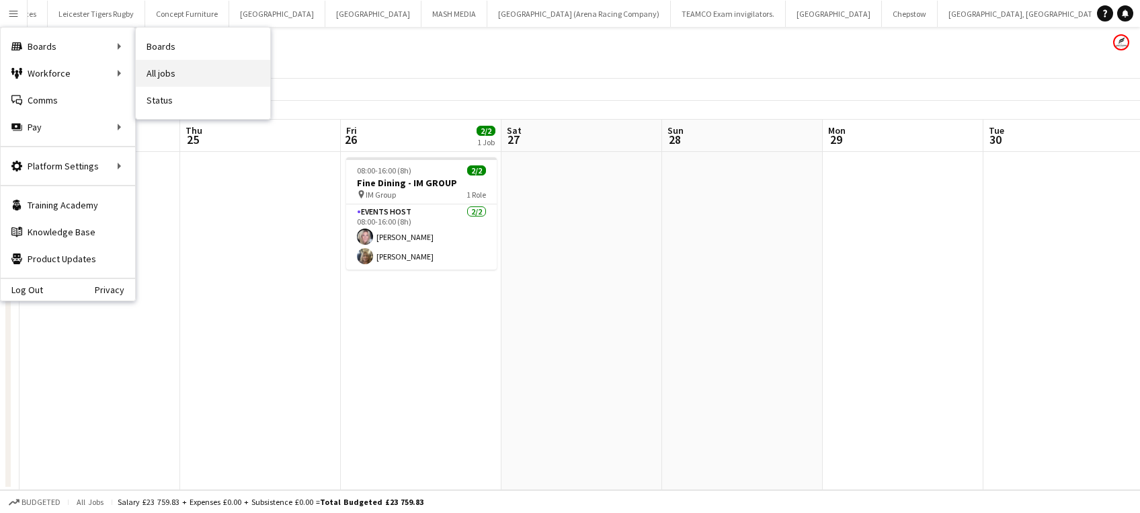
click at [167, 70] on link "All jobs" at bounding box center [203, 73] width 134 height 27
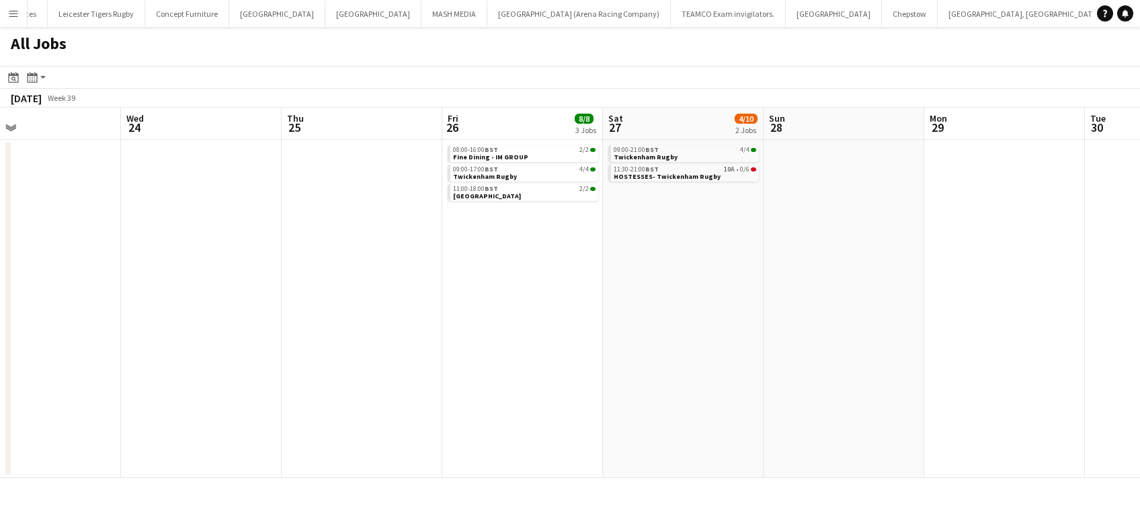
scroll to position [0, 525]
click at [508, 175] on link "09:00-17:00 BST 4/4 Twickenham Rugby" at bounding box center [521, 172] width 143 height 15
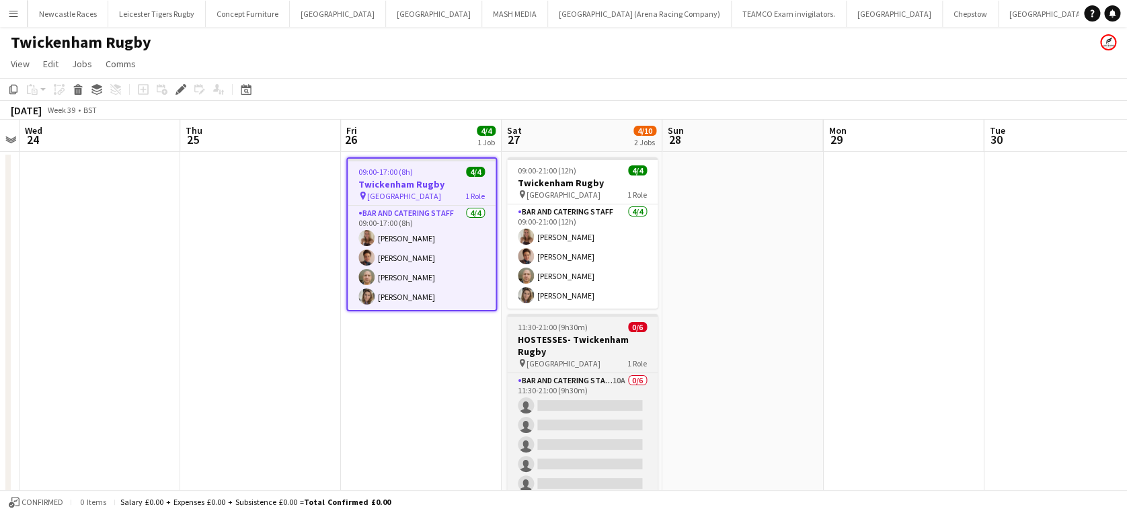
click at [538, 335] on h3 "HOSTESSES- Twickenham Rugby" at bounding box center [582, 345] width 151 height 24
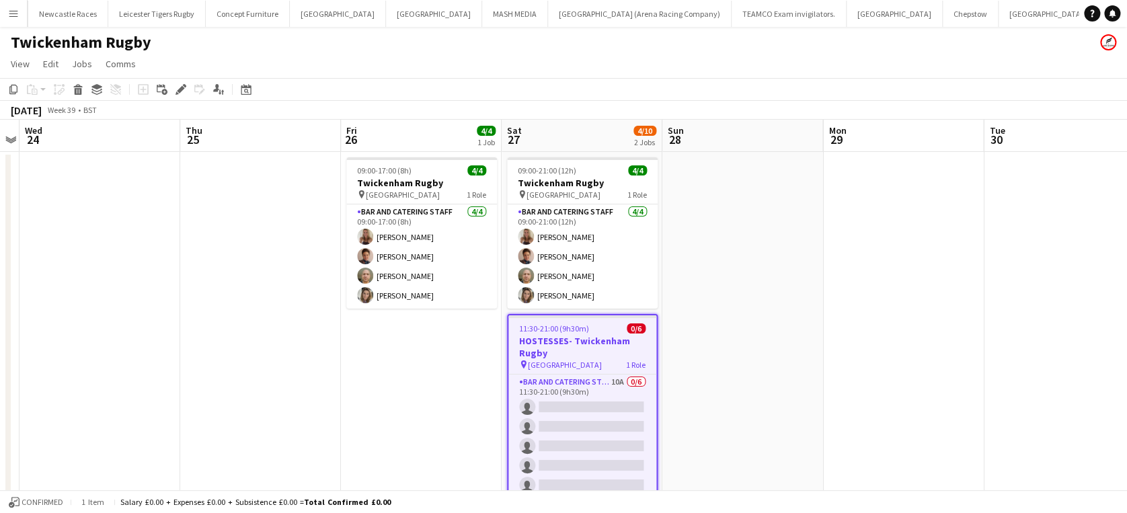
click at [159, 206] on app-date-cell at bounding box center [99, 346] width 161 height 389
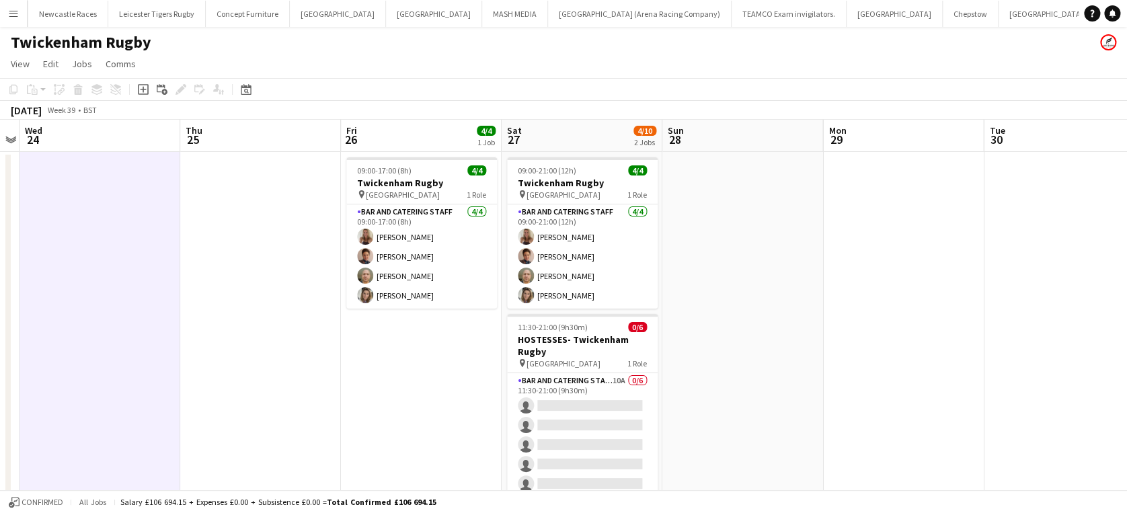
click at [761, 335] on app-date-cell at bounding box center [742, 346] width 161 height 389
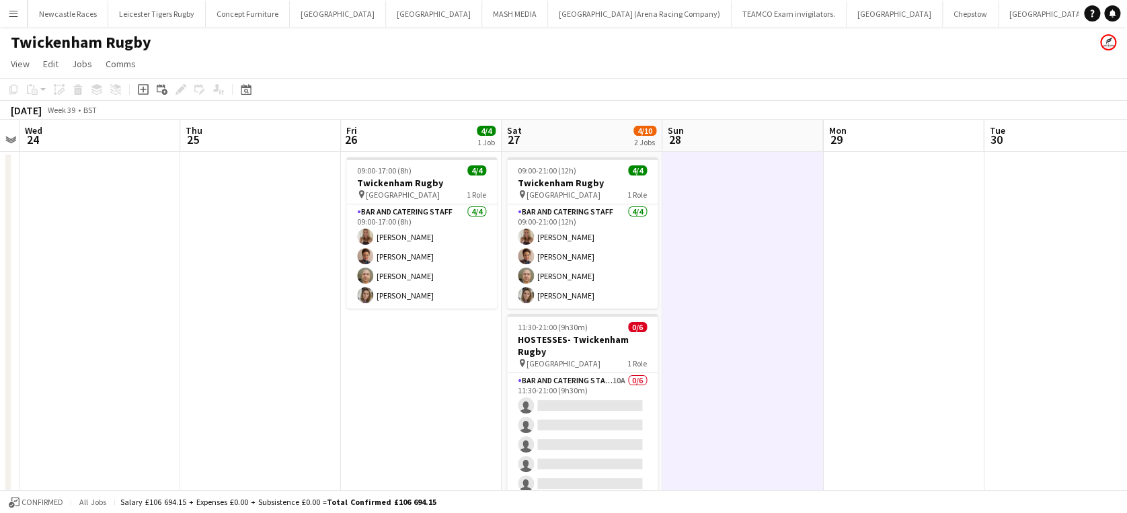
click at [12, 10] on app-icon "Menu" at bounding box center [13, 13] width 11 height 11
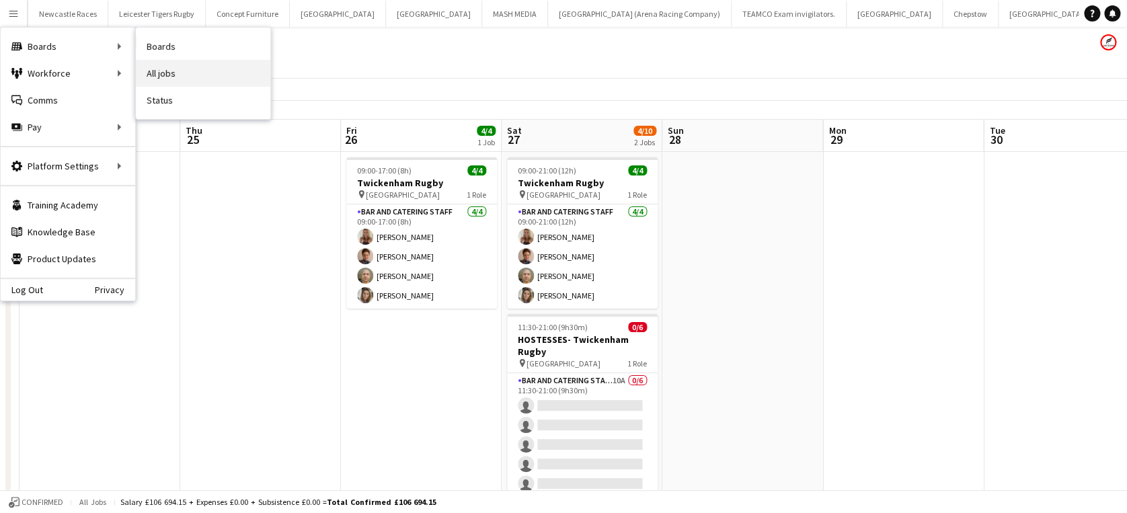
click at [167, 67] on link "All jobs" at bounding box center [203, 73] width 134 height 27
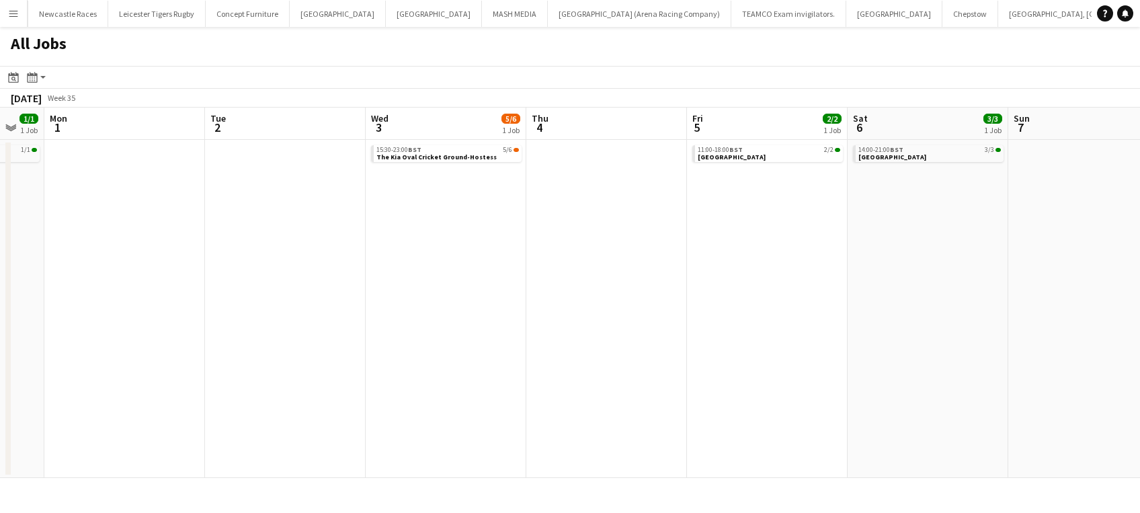
scroll to position [0, 620]
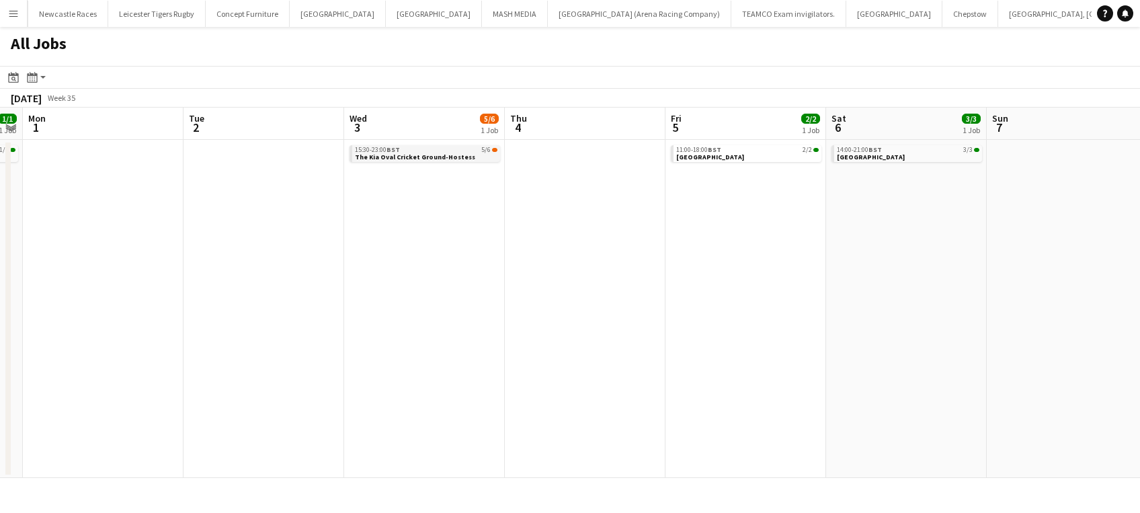
click at [393, 155] on span "The Kia Oval Cricket Ground-Hostess" at bounding box center [415, 157] width 120 height 9
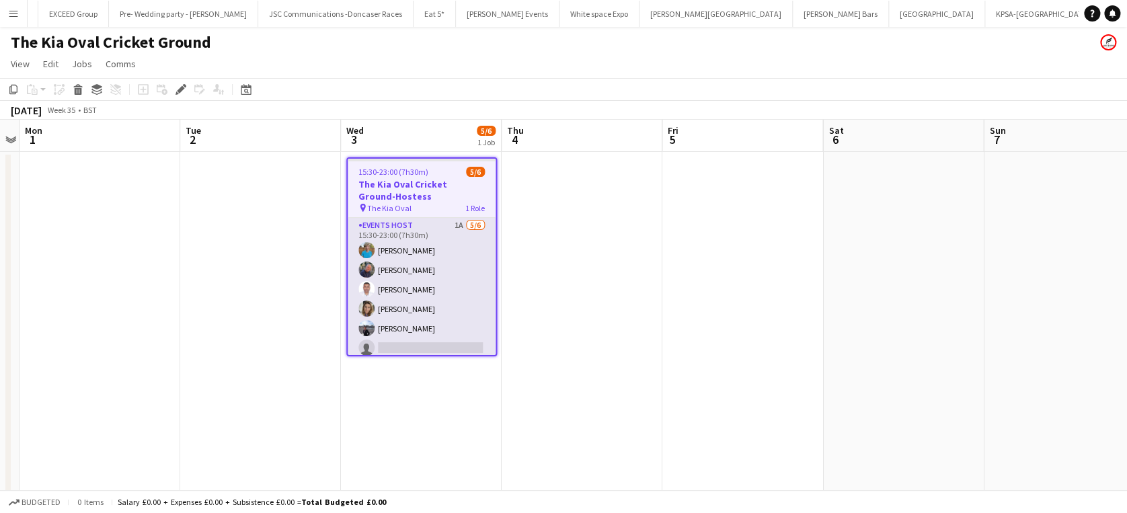
click at [430, 339] on app-card-role "Events Host 1A [DATE] 15:30-23:00 (7h30m) [PERSON_NAME] [PERSON_NAME] [PERSON_N…" at bounding box center [422, 289] width 148 height 143
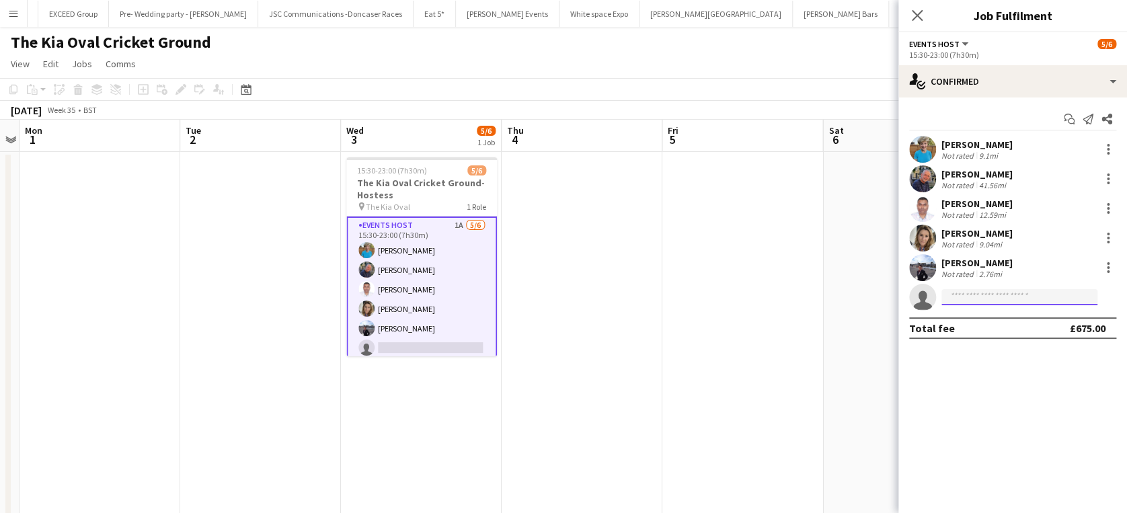
click at [988, 298] on input at bounding box center [1019, 297] width 156 height 16
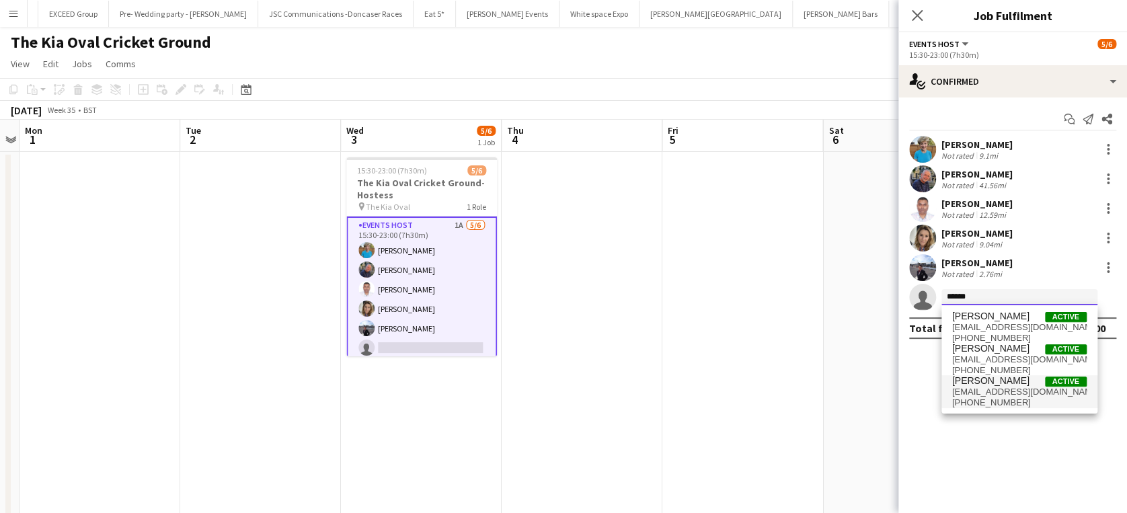
type input "******"
click at [996, 393] on span "[EMAIL_ADDRESS][DOMAIN_NAME]" at bounding box center [1019, 392] width 134 height 11
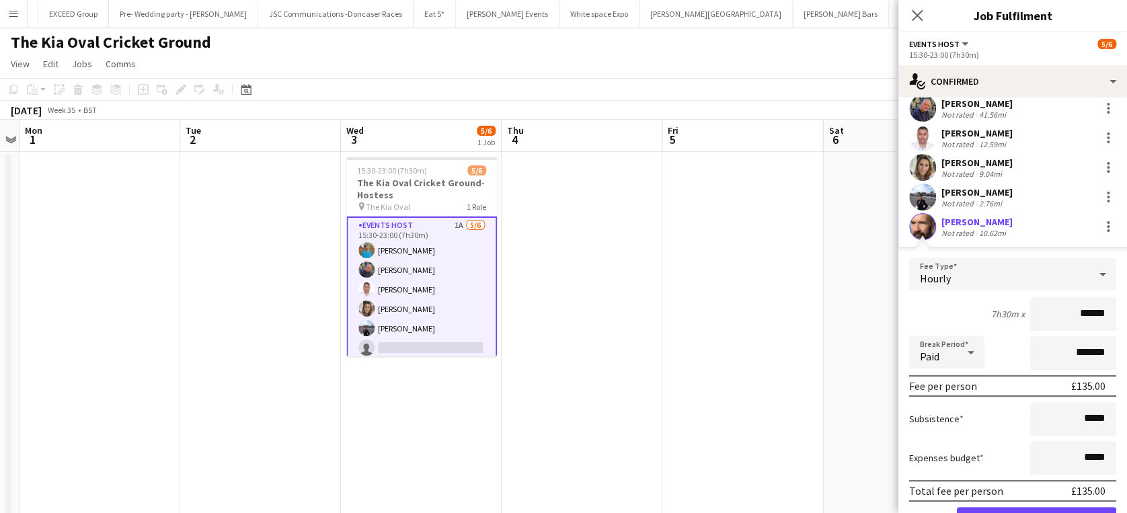
scroll to position [140, 0]
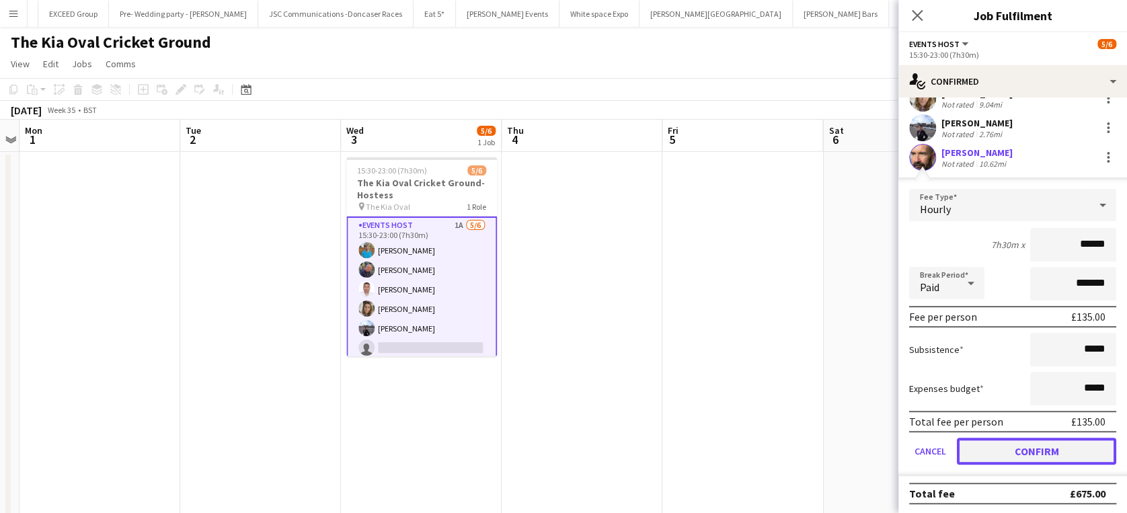
click at [1045, 450] on button "Confirm" at bounding box center [1036, 451] width 159 height 27
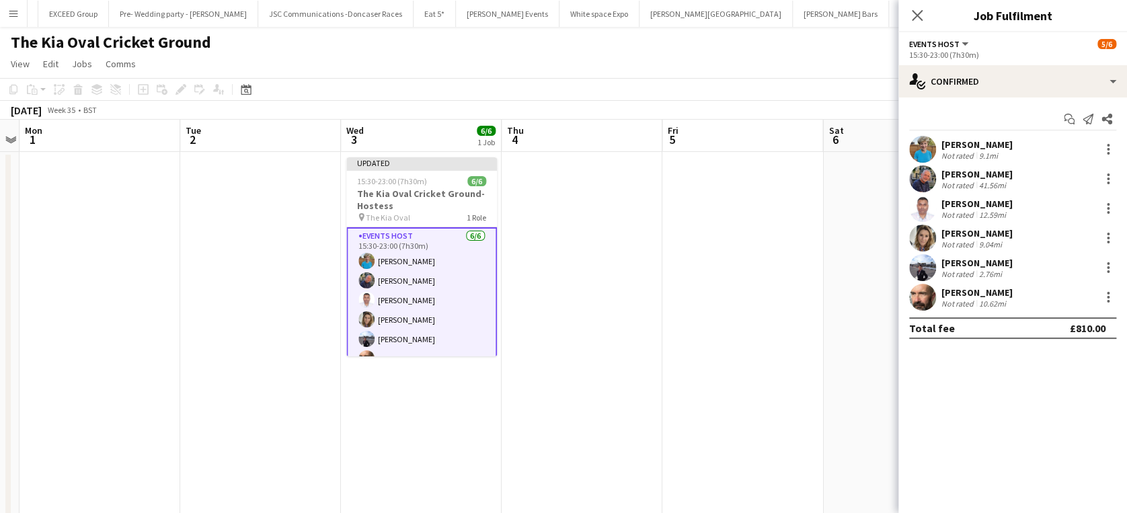
scroll to position [0, 0]
click at [919, 13] on icon at bounding box center [916, 15] width 13 height 13
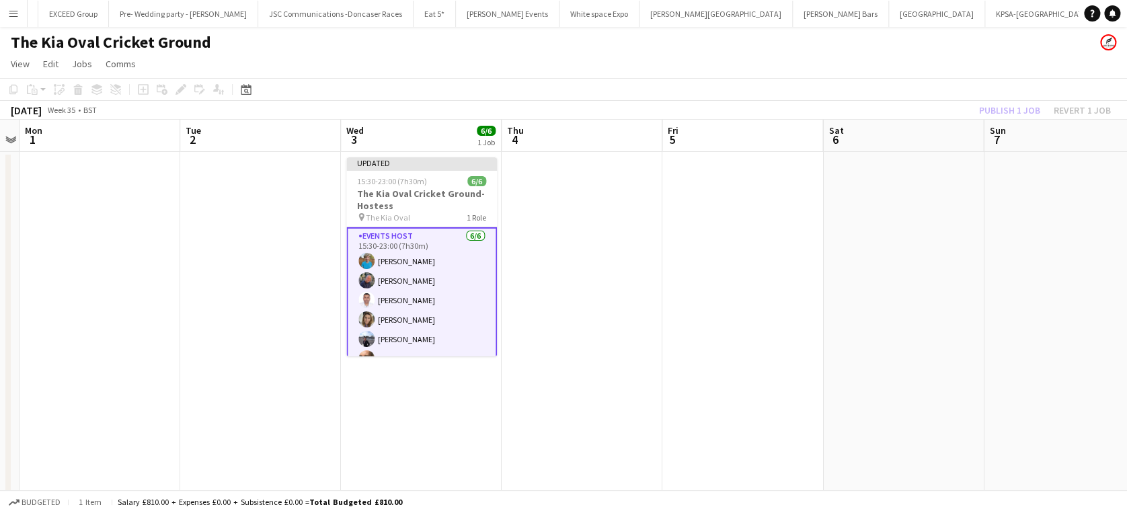
click at [1017, 108] on div "Publish 1 job Revert 1 job" at bounding box center [1045, 110] width 164 height 17
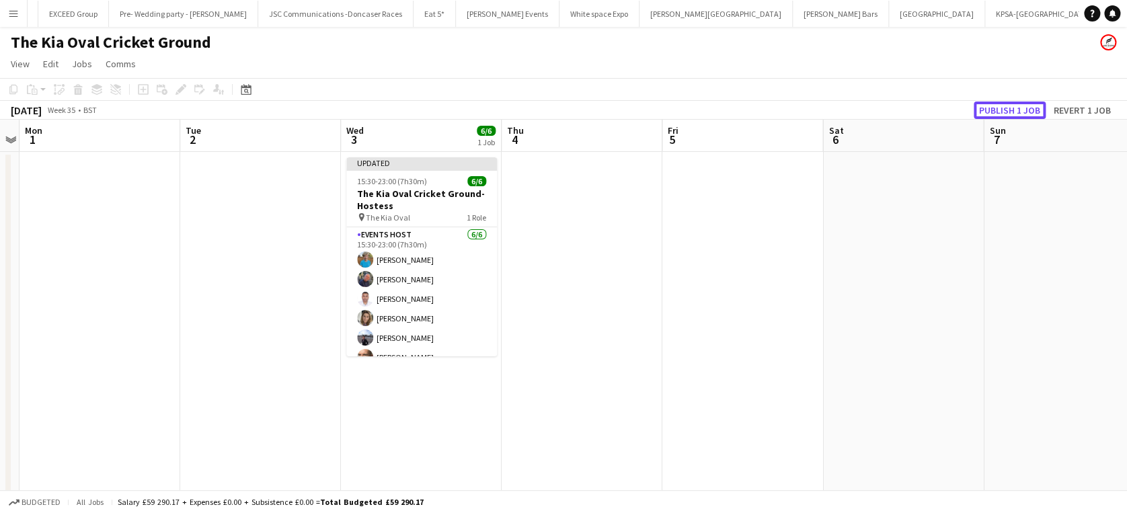
click at [1017, 108] on button "Publish 1 job" at bounding box center [1009, 110] width 72 height 17
